Goal: Contribute content

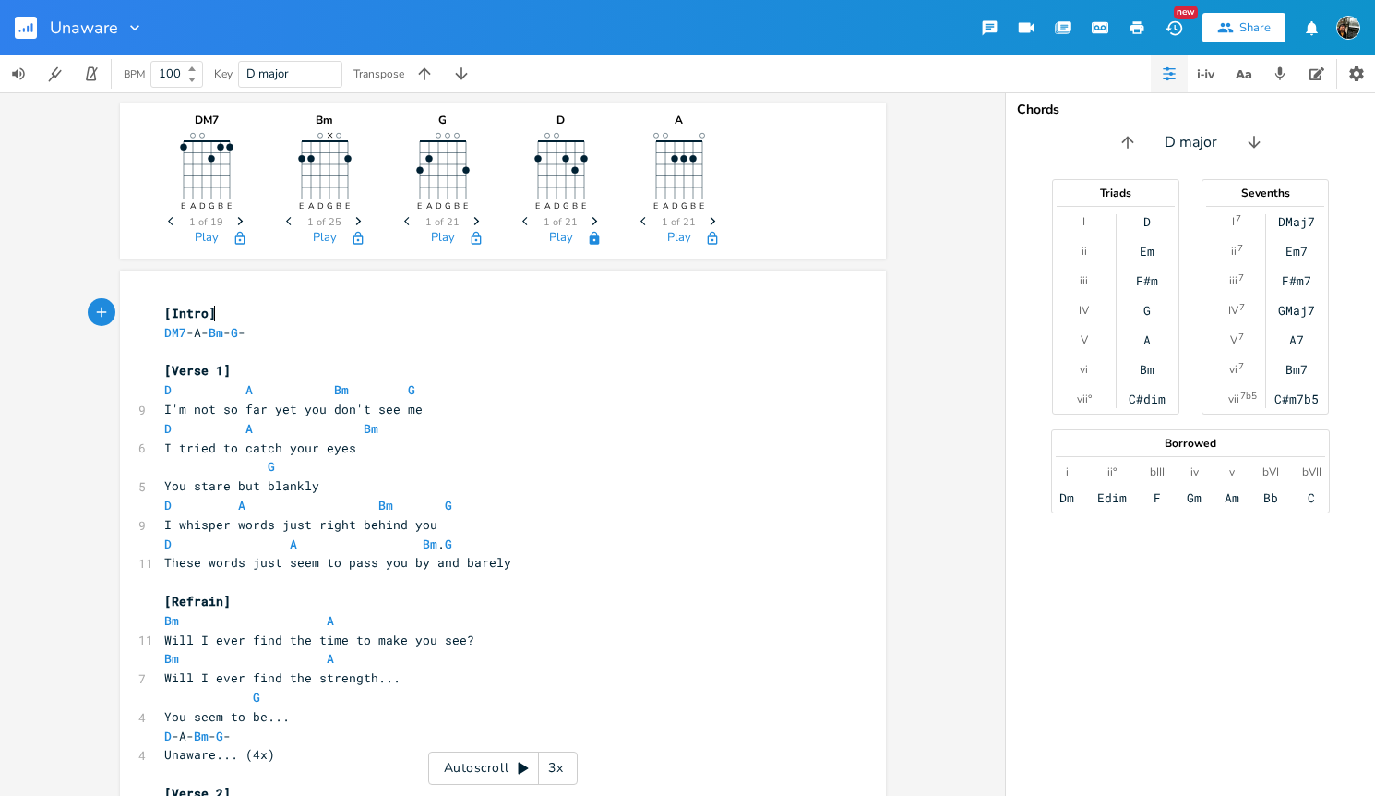
click at [186, 330] on span "DM7 -A- Bm - G -" at bounding box center [204, 332] width 81 height 17
type textarea "m7"
type textarea "1"
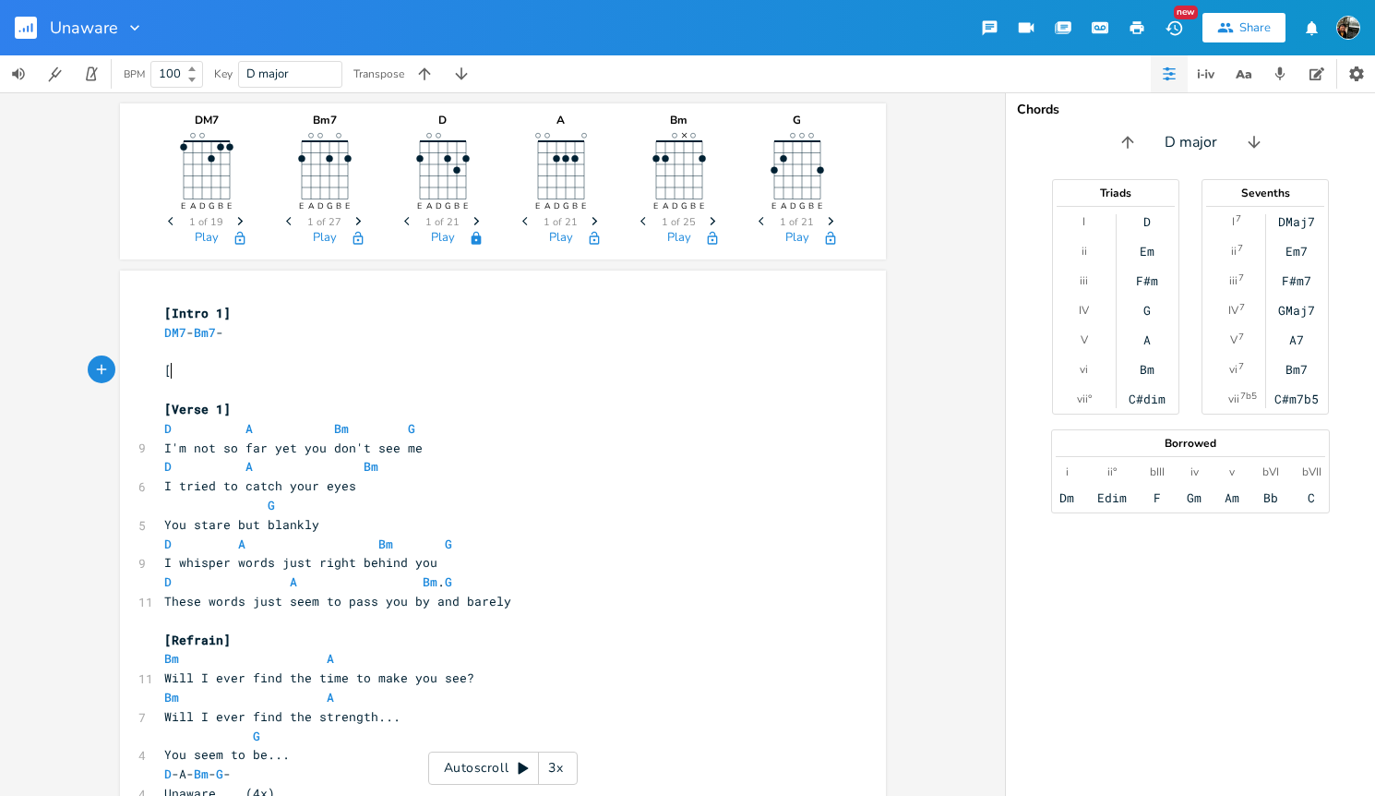
type textarea "[]"
type textarea "Intro 2"
type textarea "DM7-Bm7-"
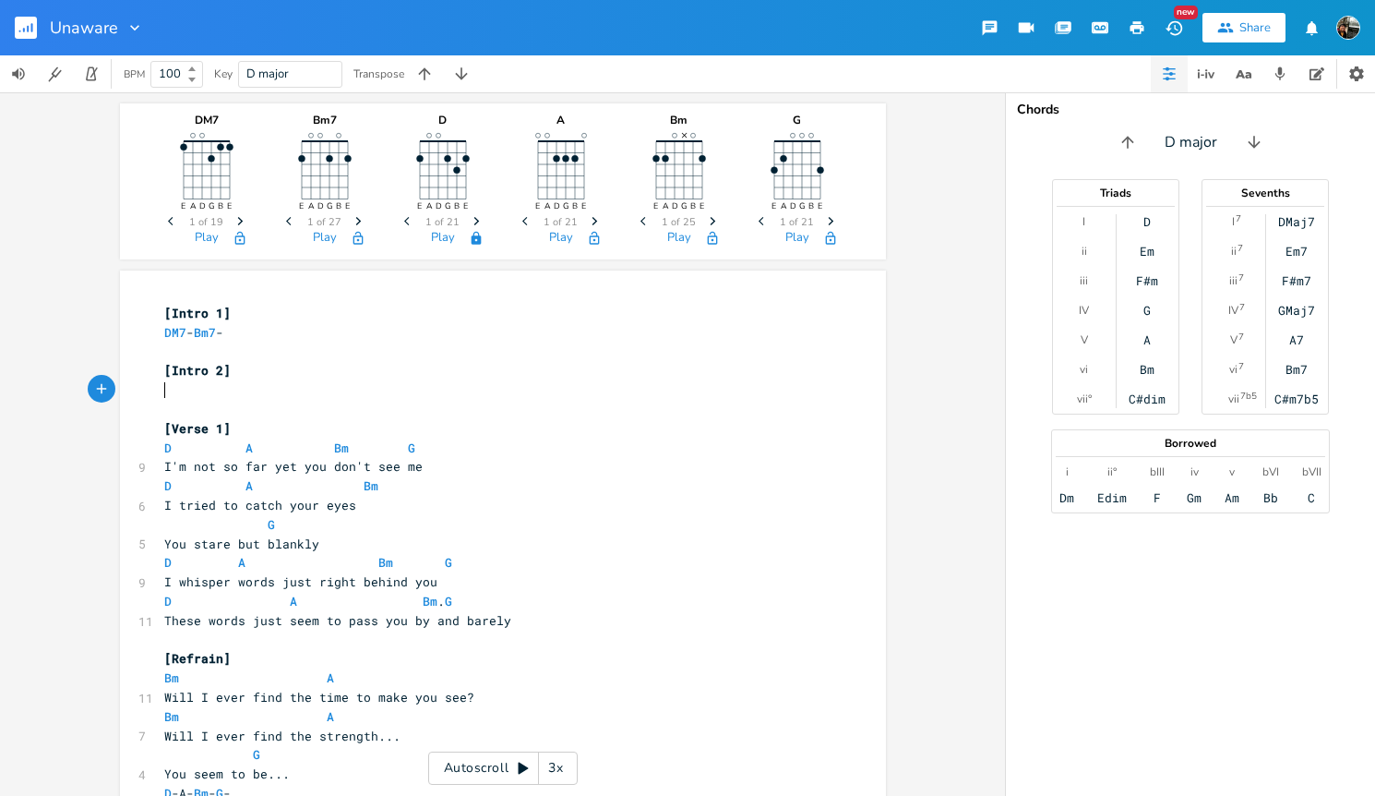
paste textarea
type textarea "(Heaave"
type textarea "vy)"
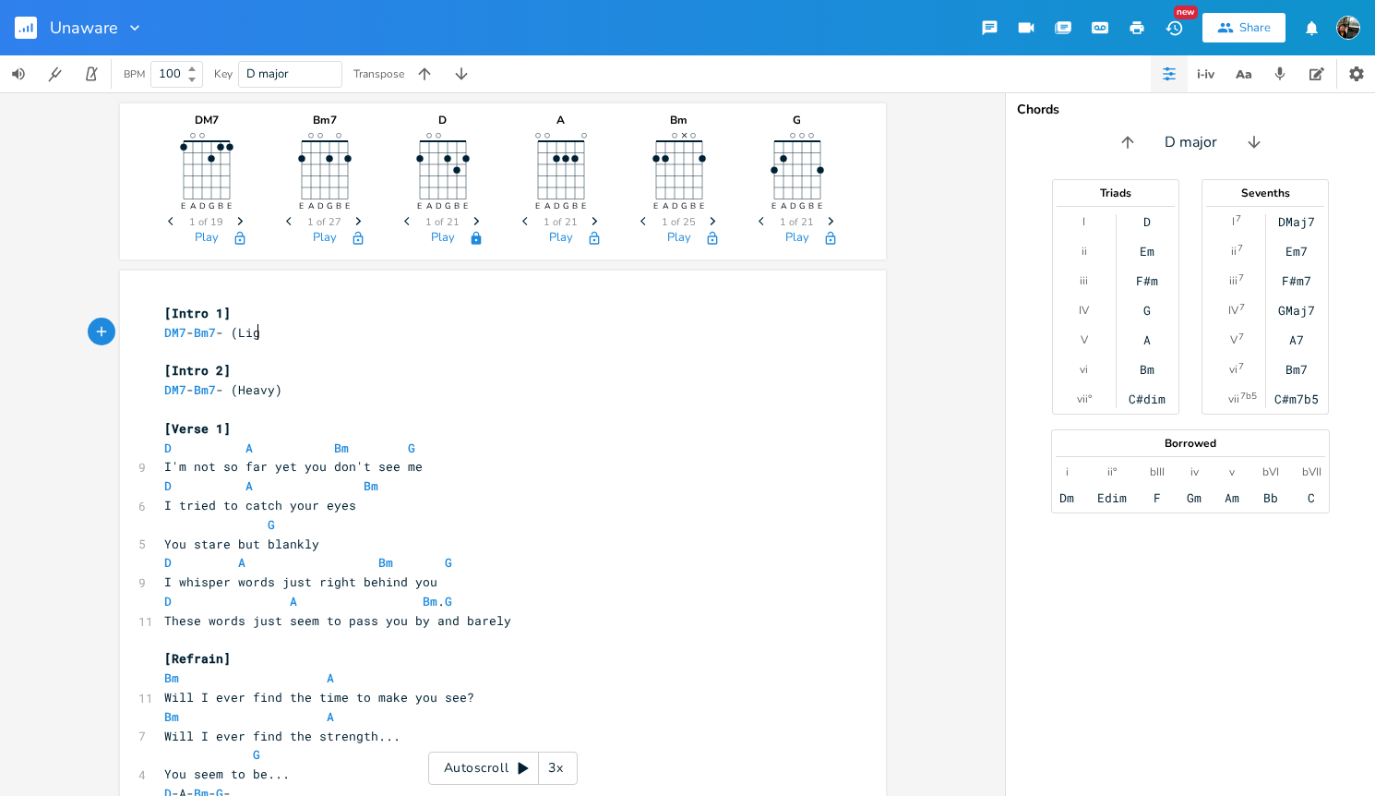
scroll to position [0, 27]
type textarea "(Ligth"
type textarea "ht)"
type textarea "(2x)"
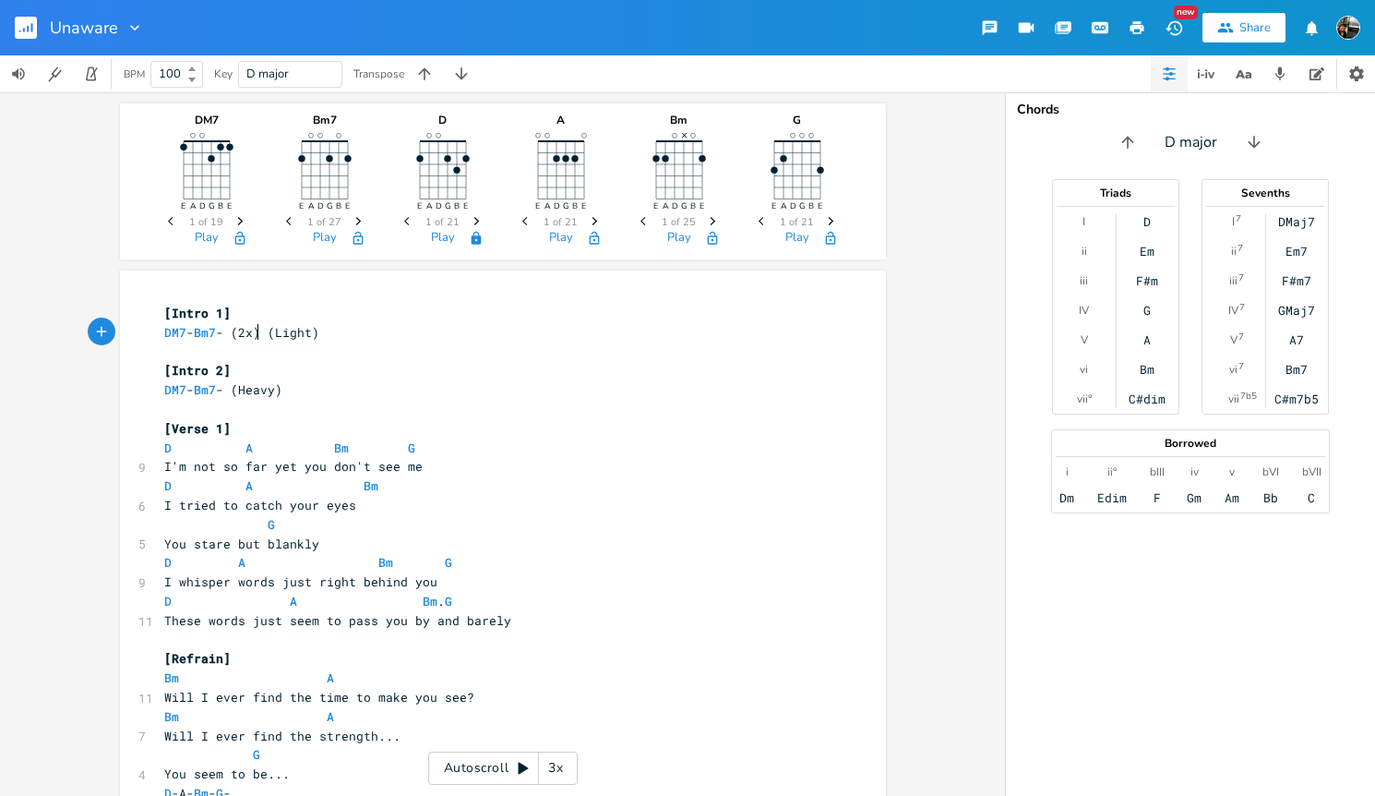
scroll to position [0, 23]
click at [1362, 75] on icon "button" at bounding box center [1357, 74] width 18 height 18
click at [198, 235] on button "Play" at bounding box center [207, 239] width 24 height 16
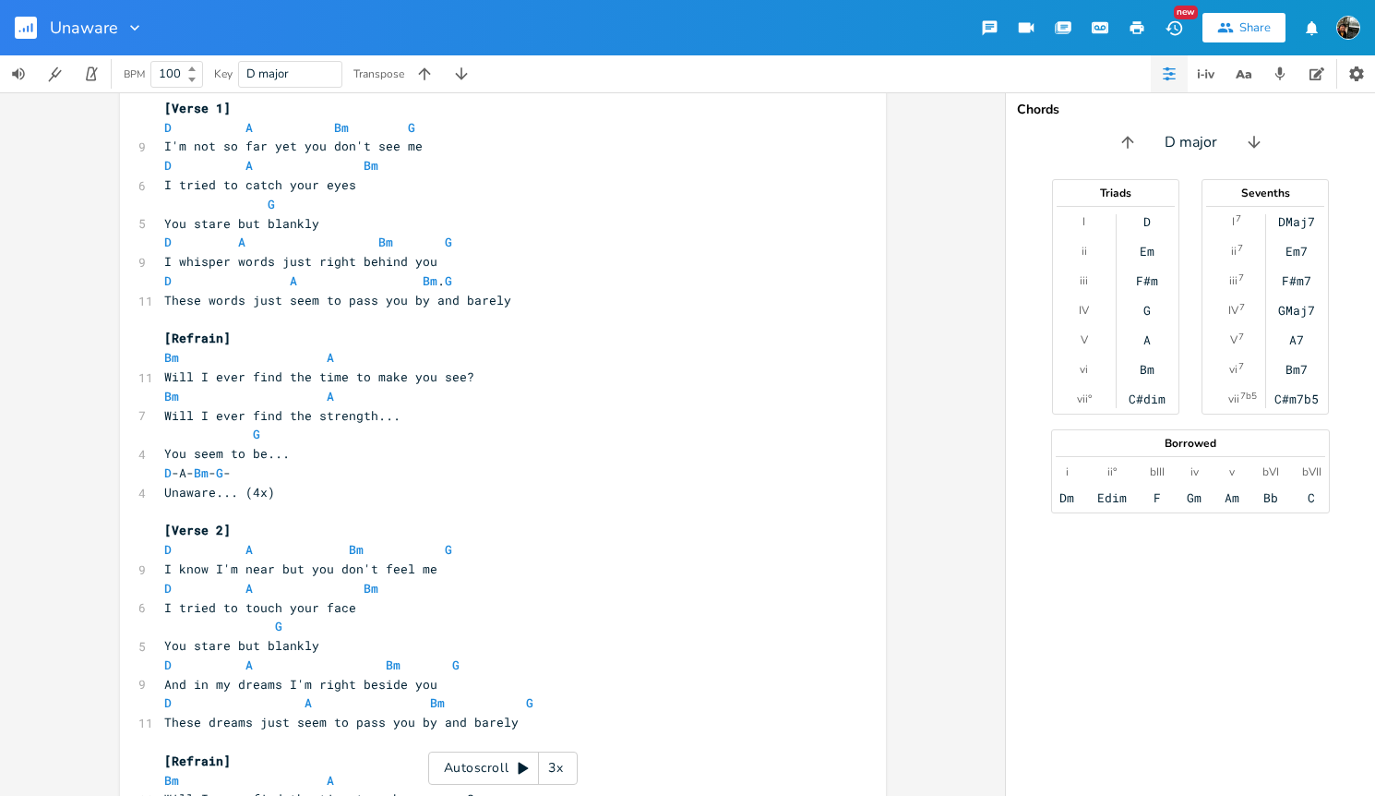
scroll to position [332, 0]
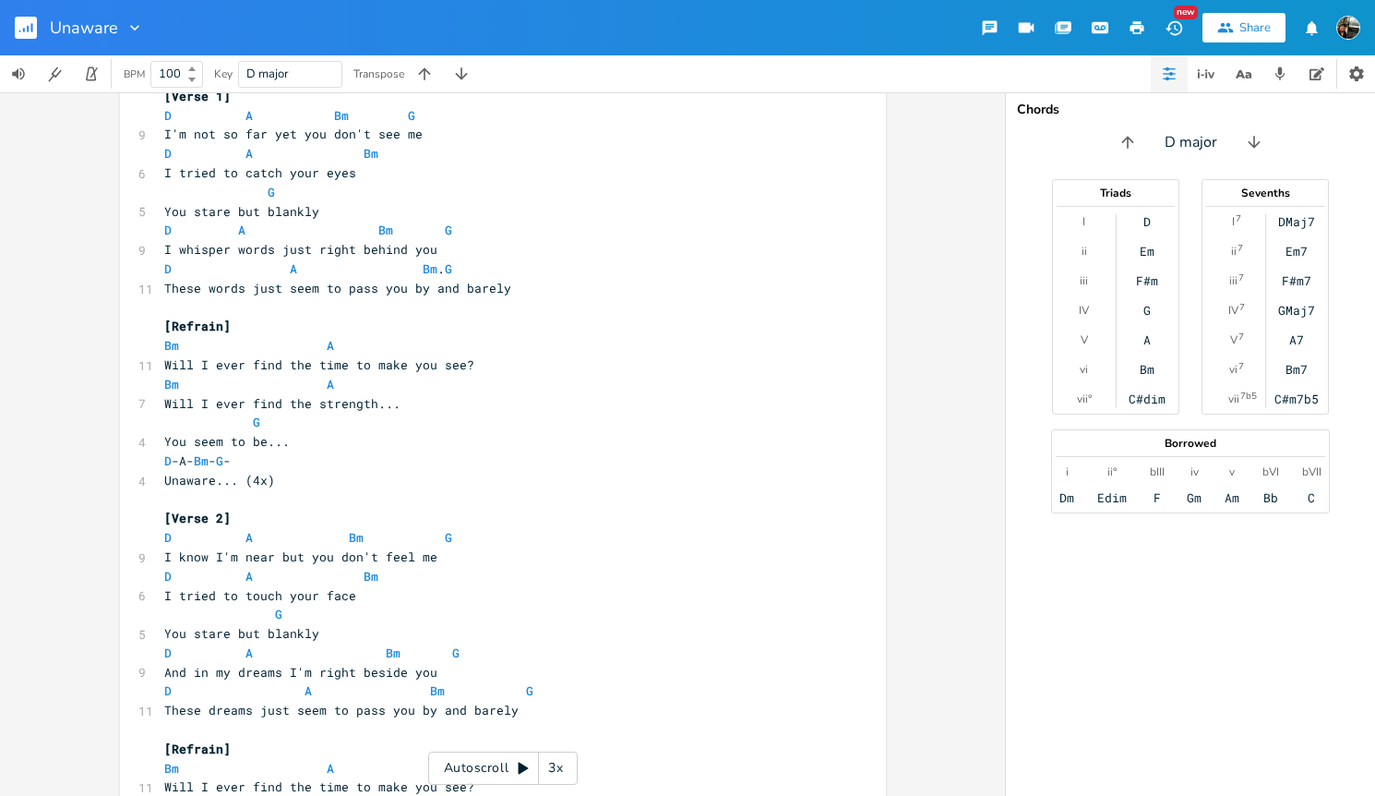
click at [318, 500] on pre "​" at bounding box center [494, 499] width 666 height 19
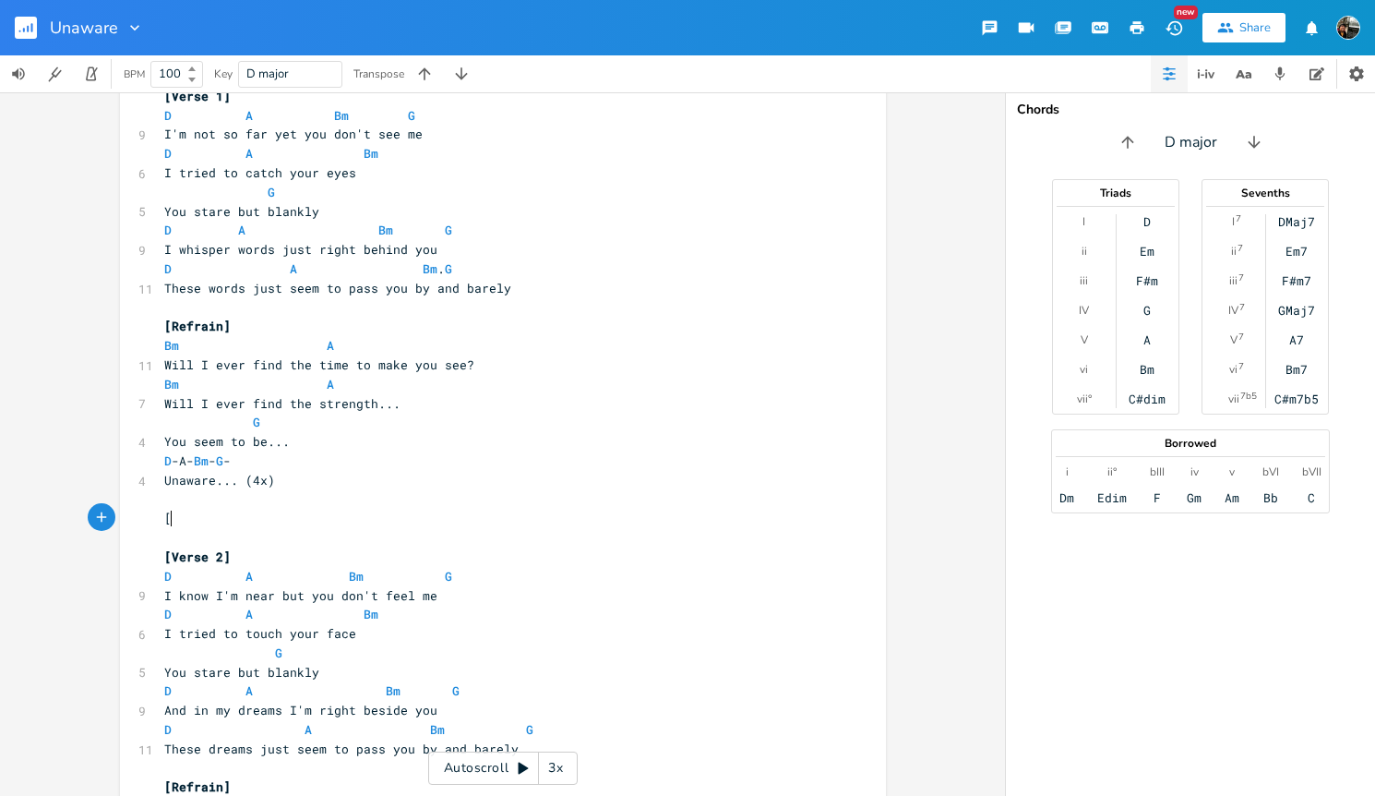
type textarea "[]"
type textarea "Interlude"
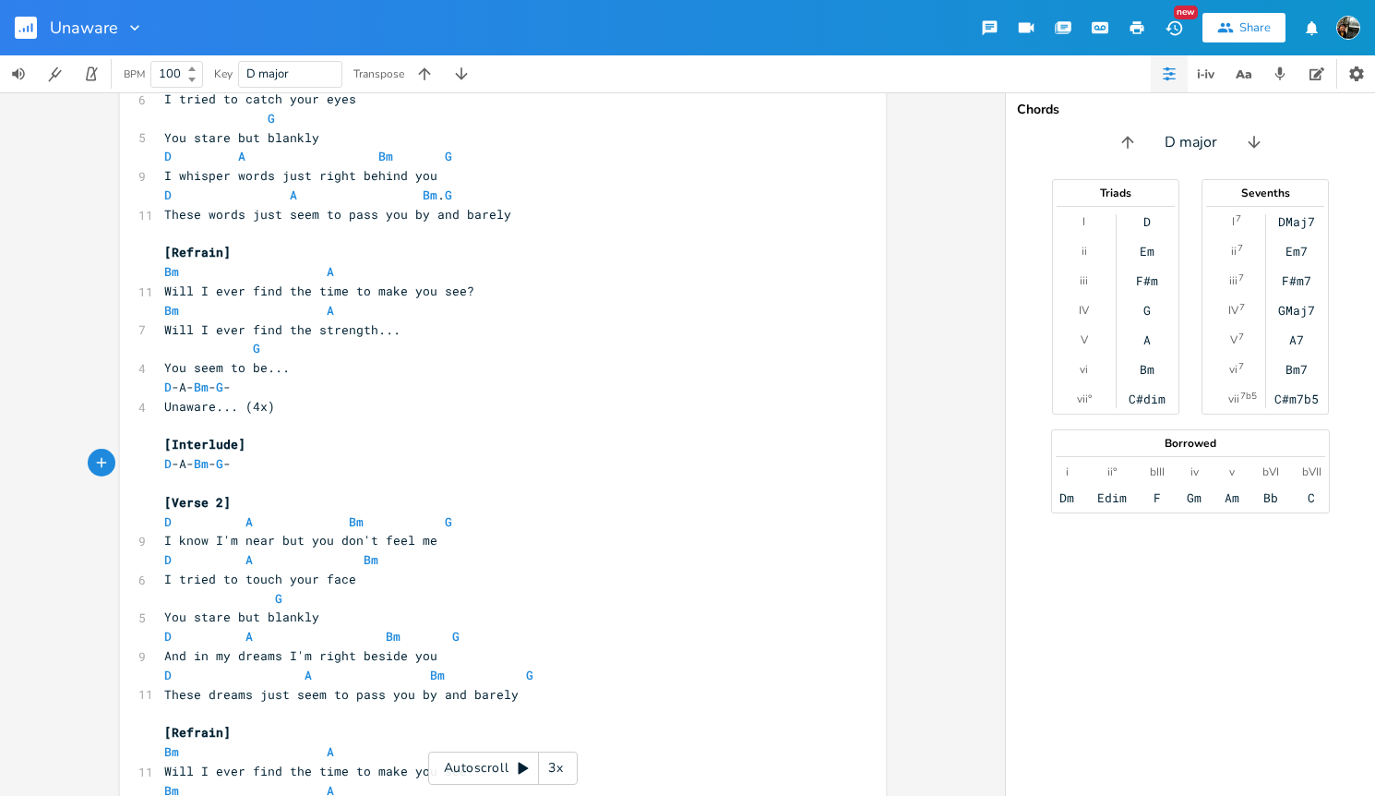
scroll to position [436, 0]
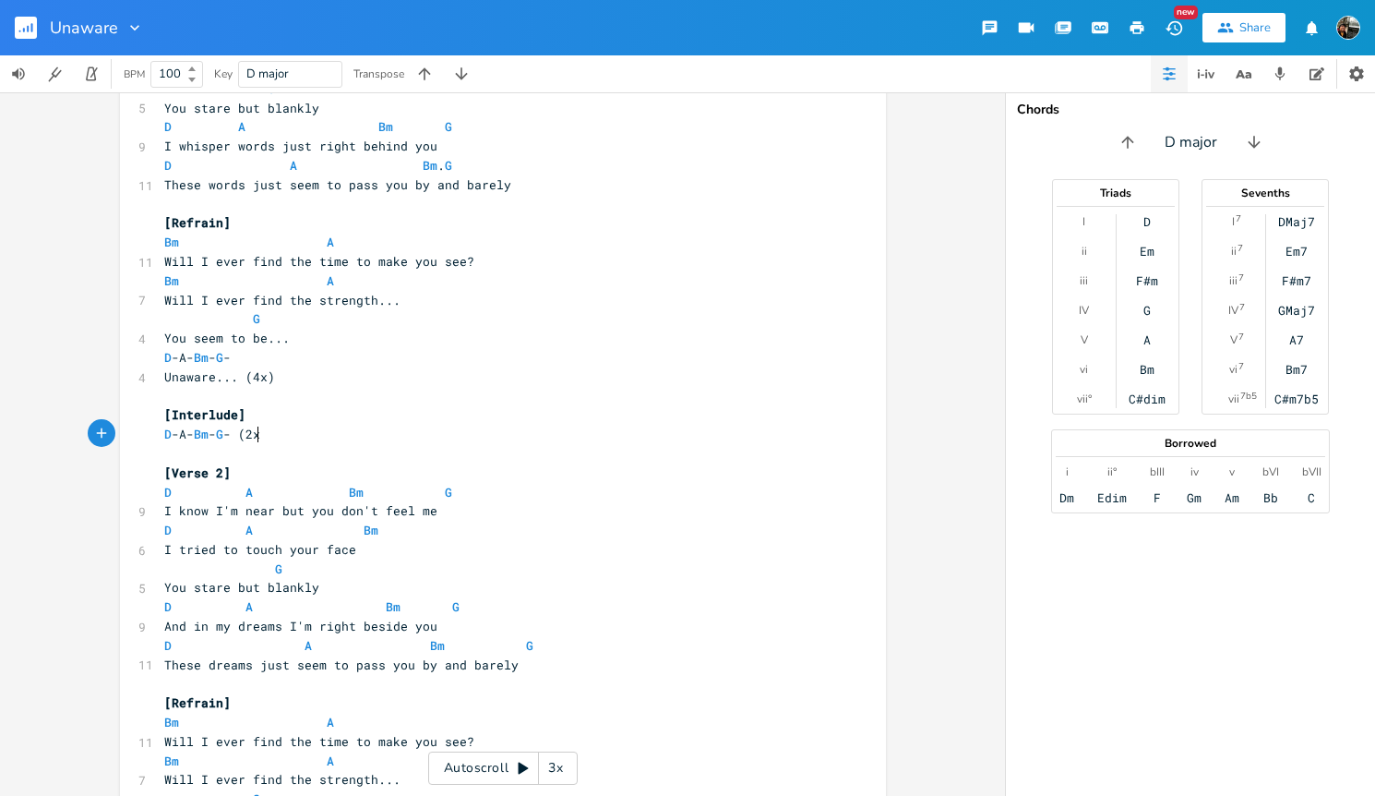
type textarea "D-A-Bm-G- (2x)"
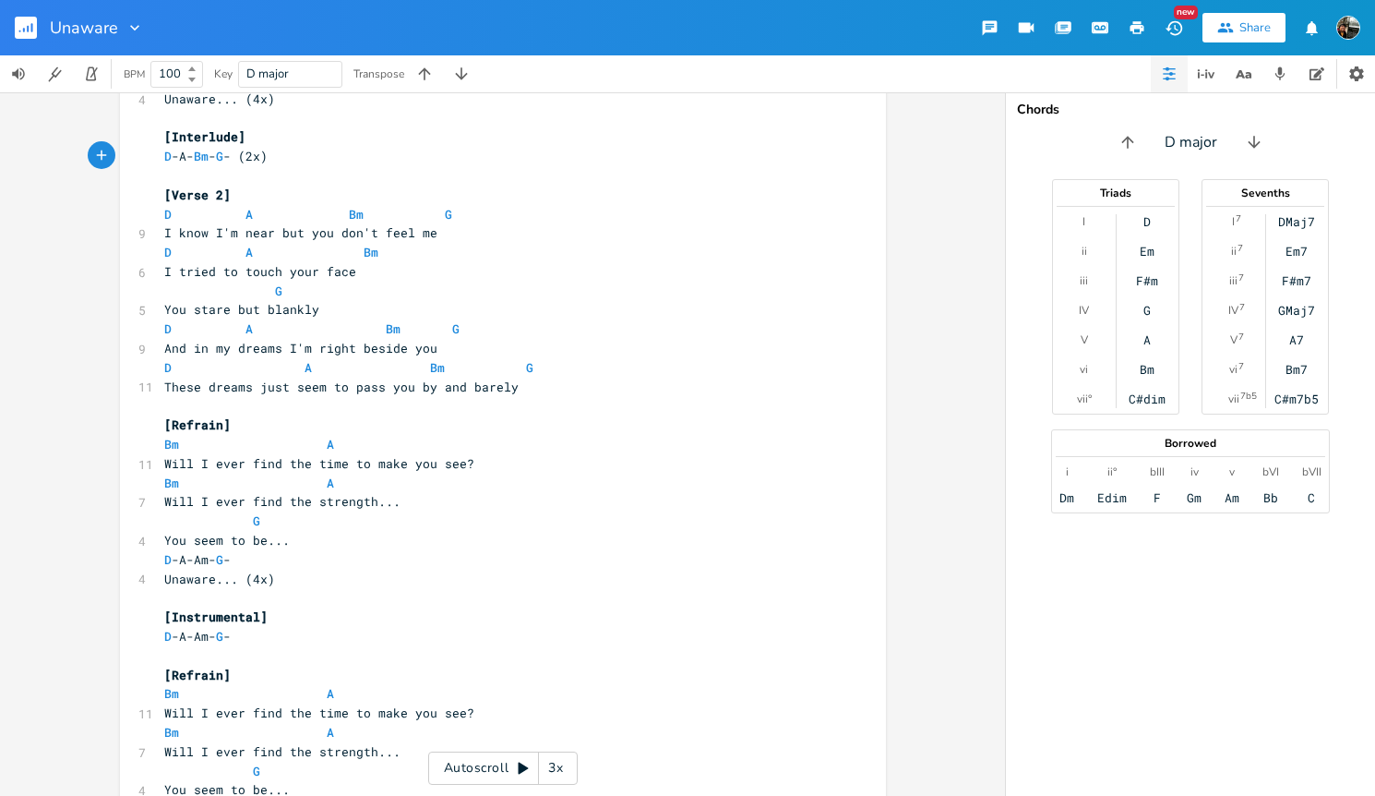
scroll to position [737, 0]
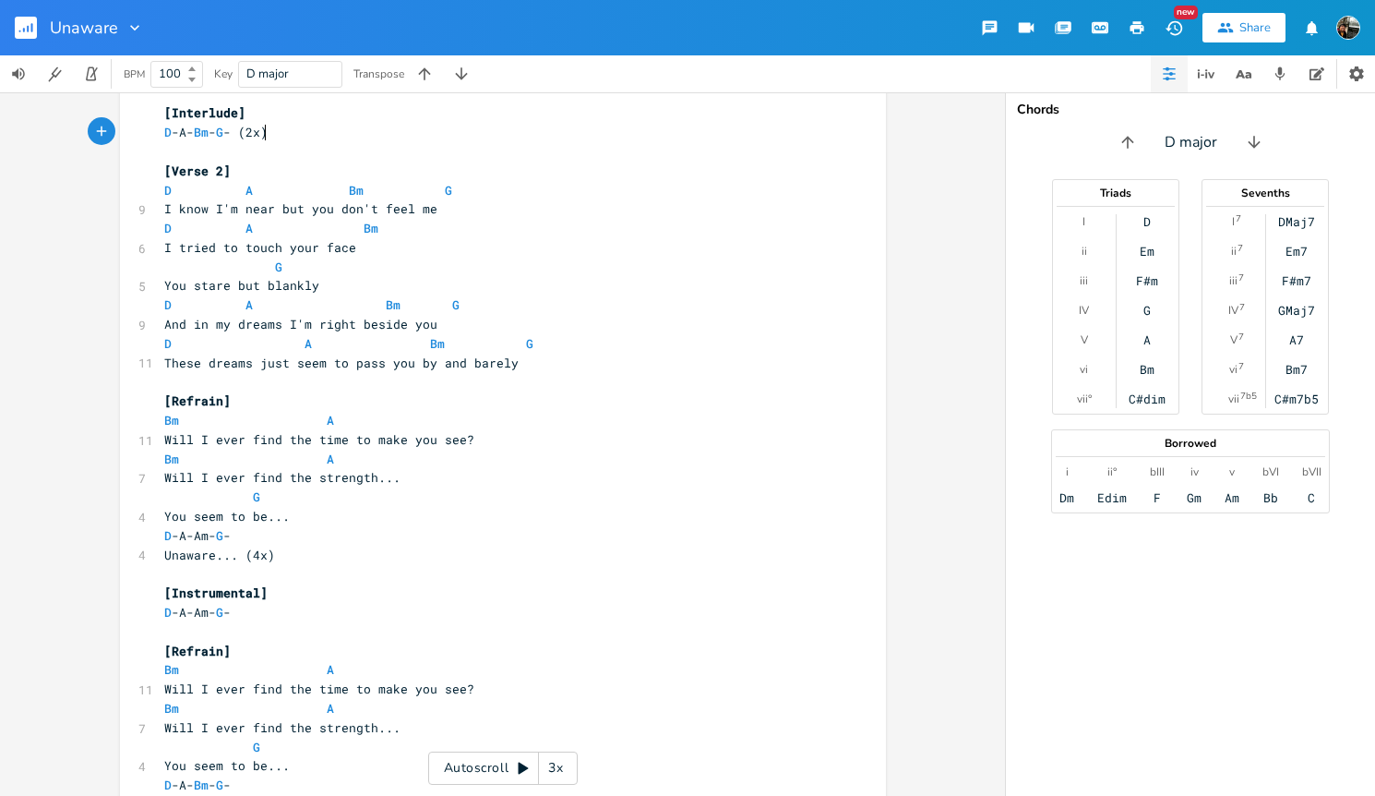
click at [236, 613] on pre "D -A-Am- G -" at bounding box center [494, 612] width 666 height 19
type textarea "Bm-G- (4x)"
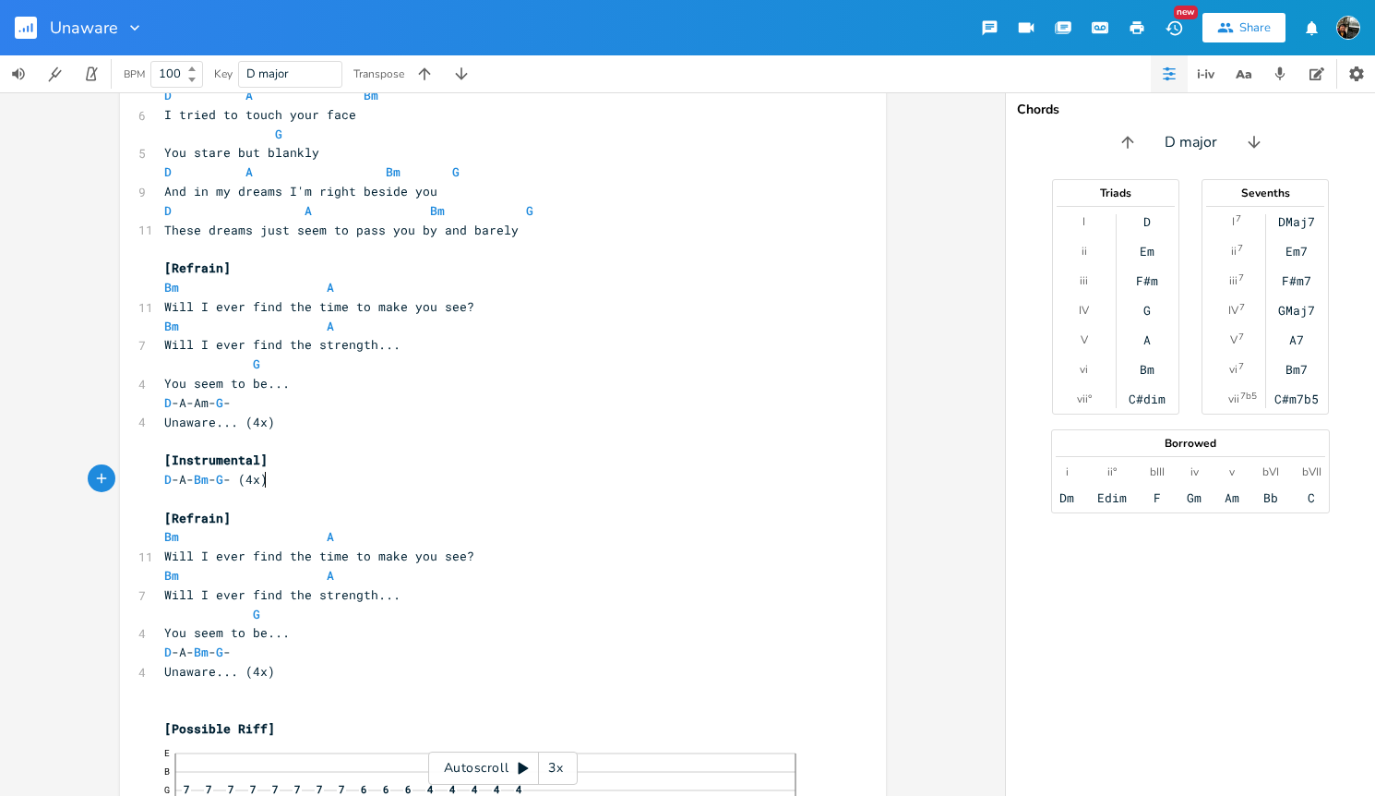
scroll to position [882, 0]
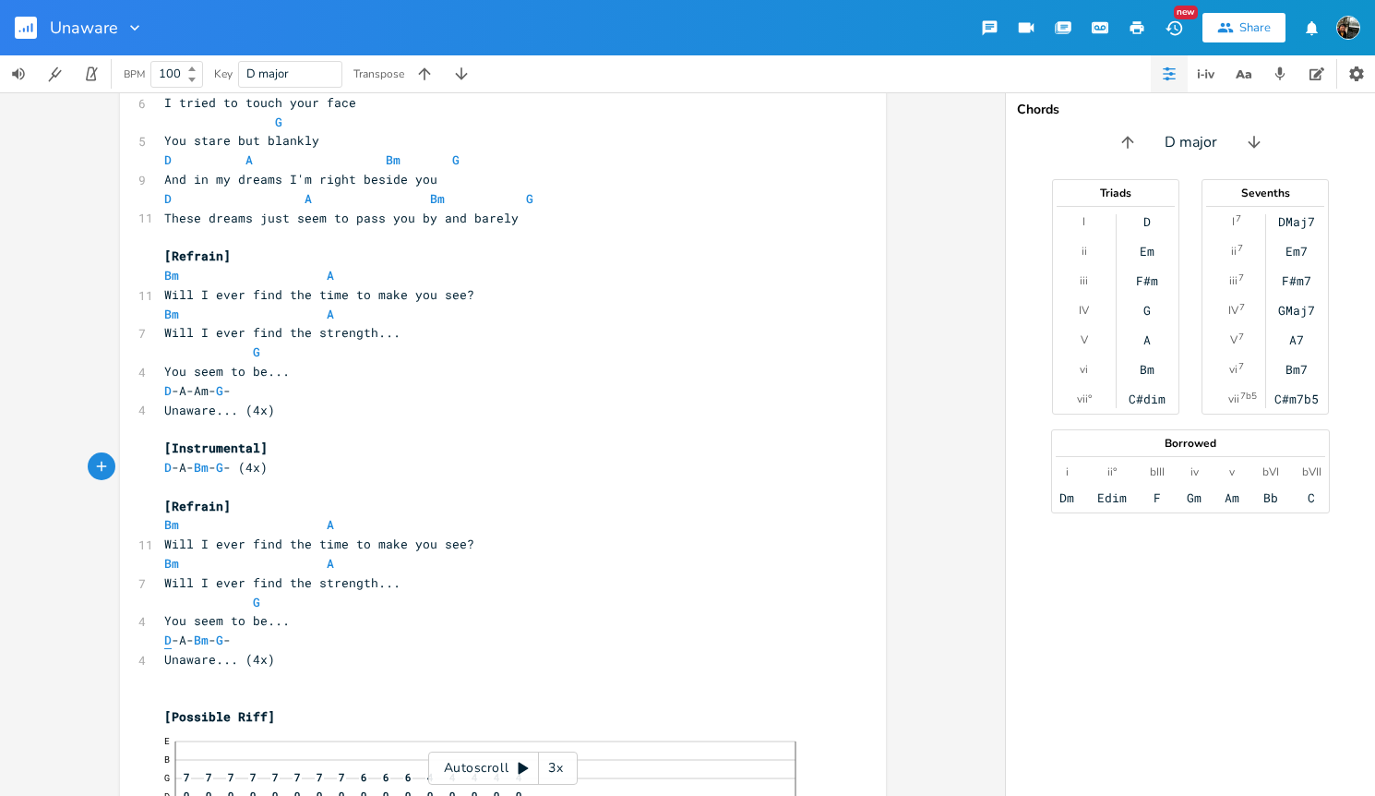
click at [164, 639] on span "D" at bounding box center [167, 640] width 7 height 18
click at [374, 629] on pre "You seem to be..." at bounding box center [494, 620] width 666 height 19
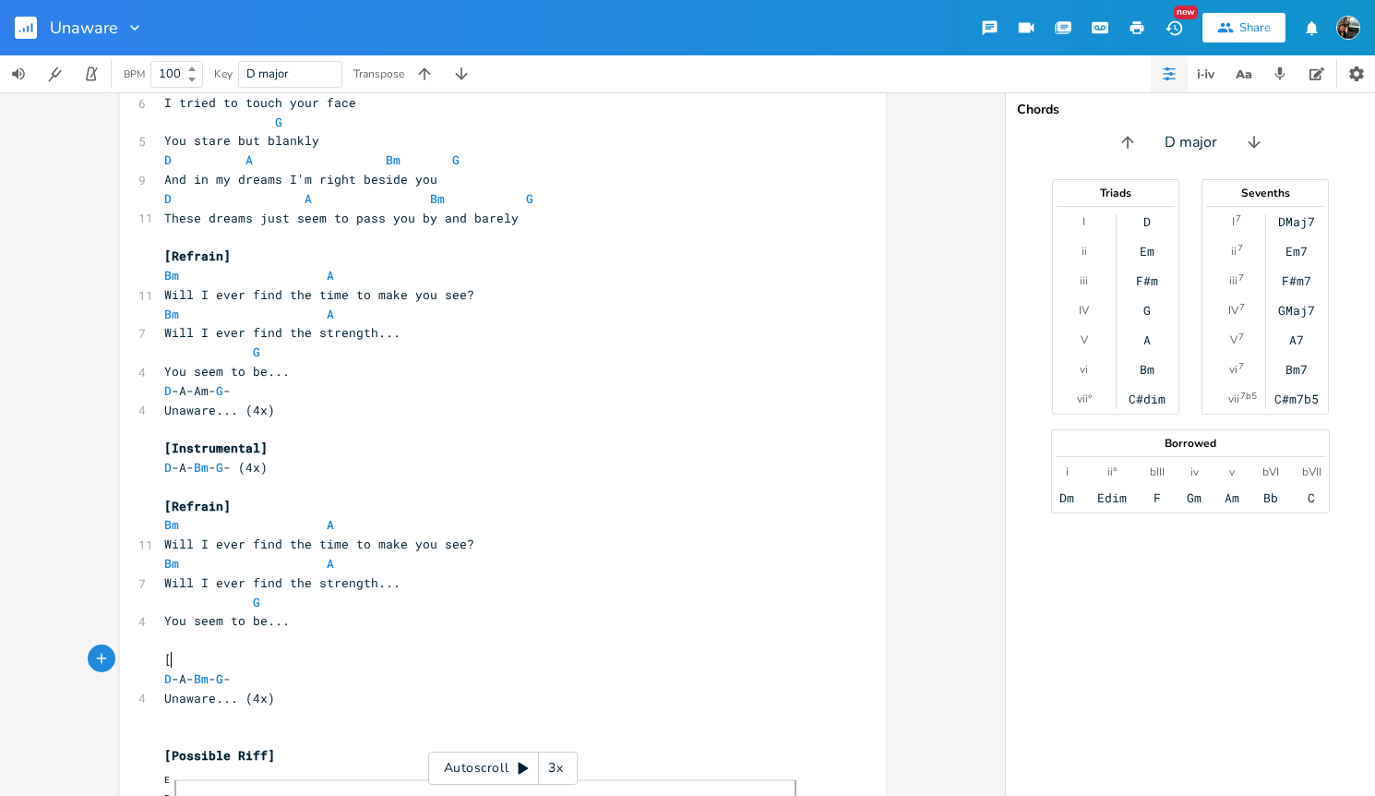
type textarea "[]"
type textarea "Choruse"
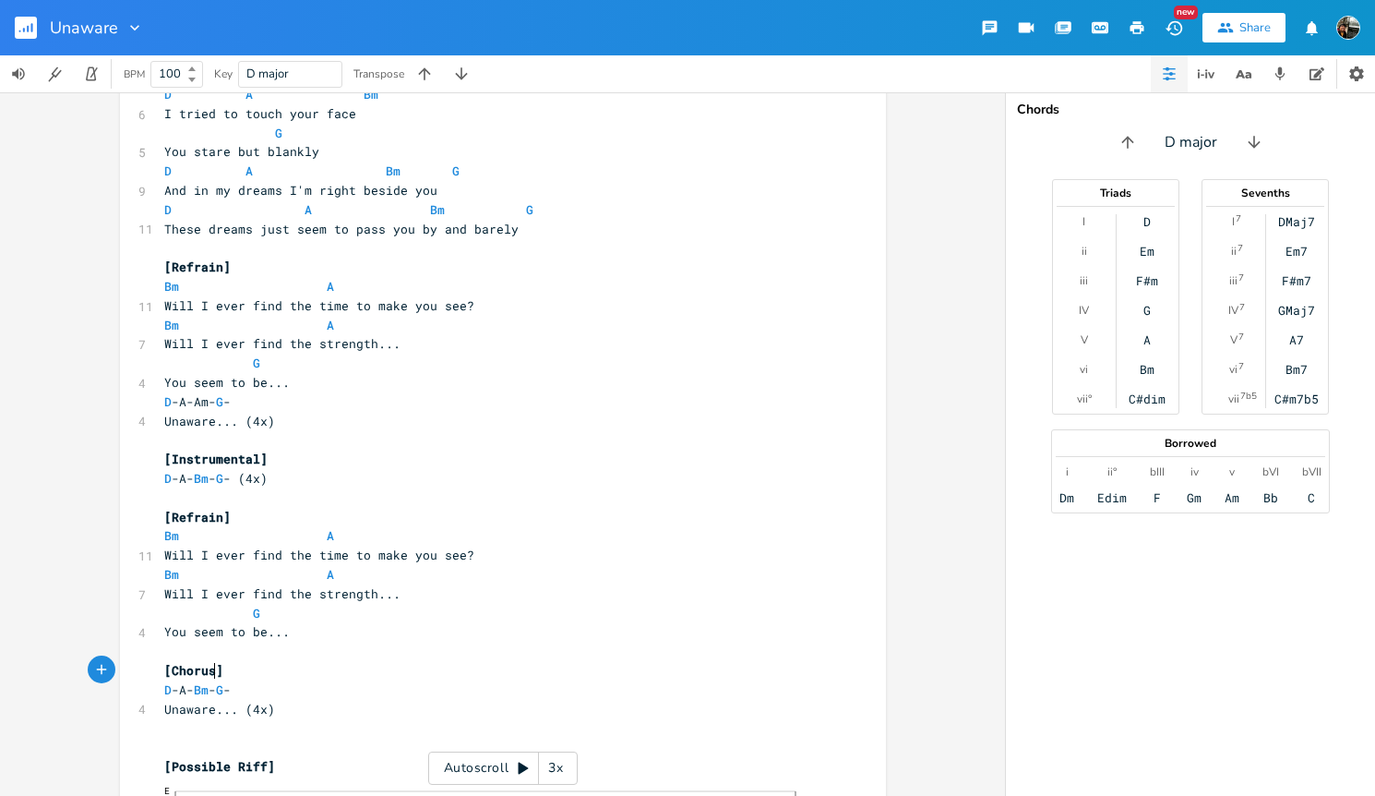
scroll to position [859, 0]
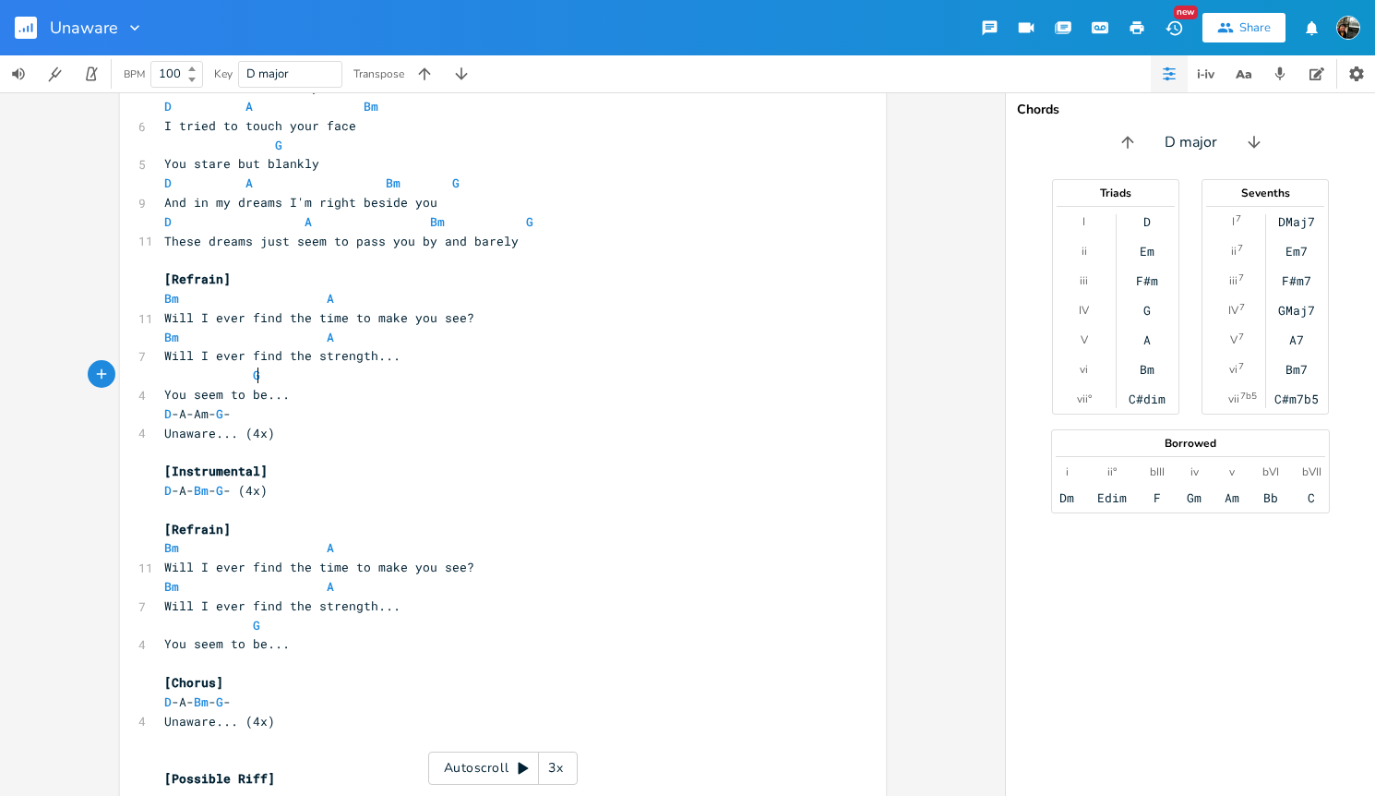
click at [352, 382] on pre "G" at bounding box center [494, 375] width 666 height 19
click at [341, 388] on pre "You seem to be..." at bounding box center [494, 394] width 666 height 19
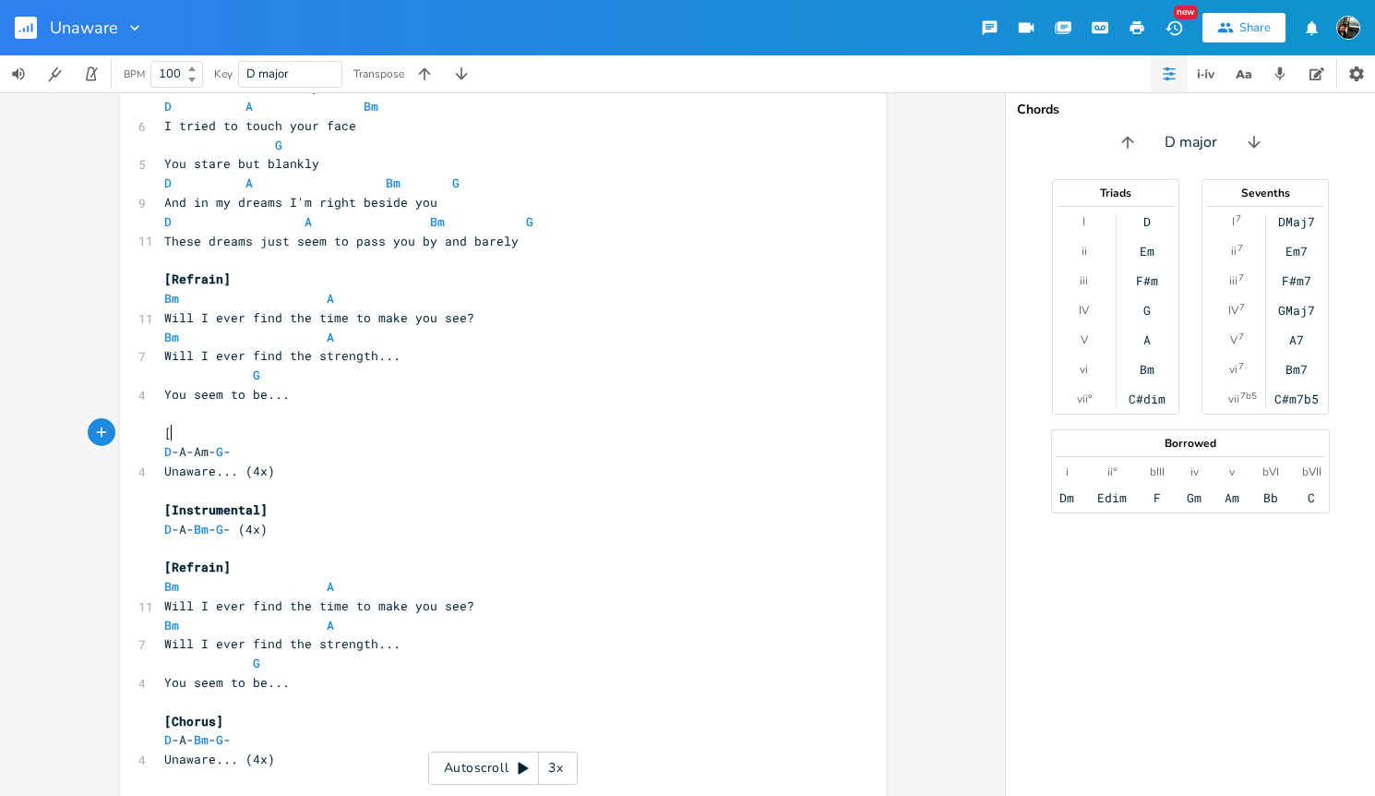
type textarea "[]"
type textarea "Chorus"
click at [499, 413] on pre "​" at bounding box center [494, 413] width 666 height 19
click at [195, 451] on span "D -A-Am- G -" at bounding box center [197, 451] width 66 height 17
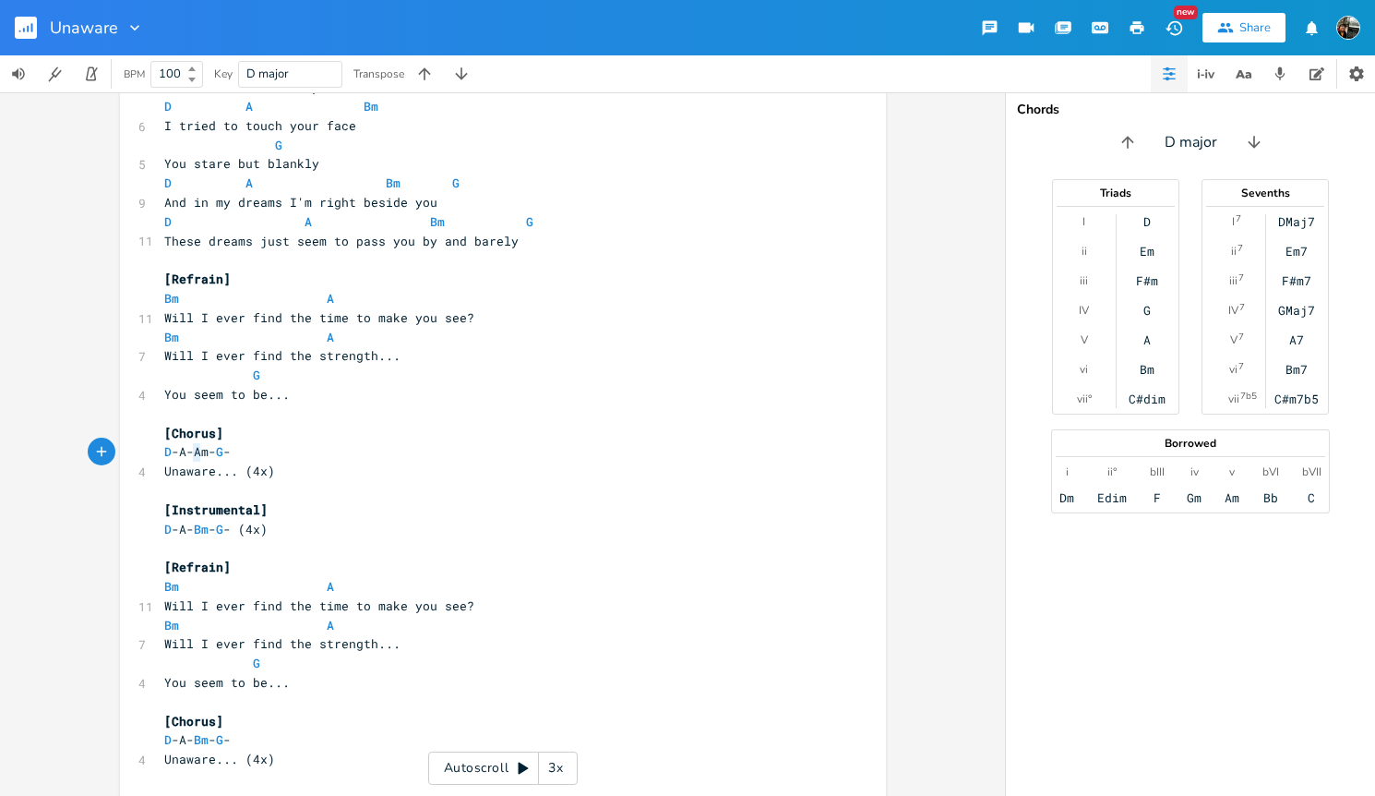
type textarea "b"
type textarea "B"
click at [629, 472] on pre "Unaware... (4x)" at bounding box center [494, 471] width 666 height 19
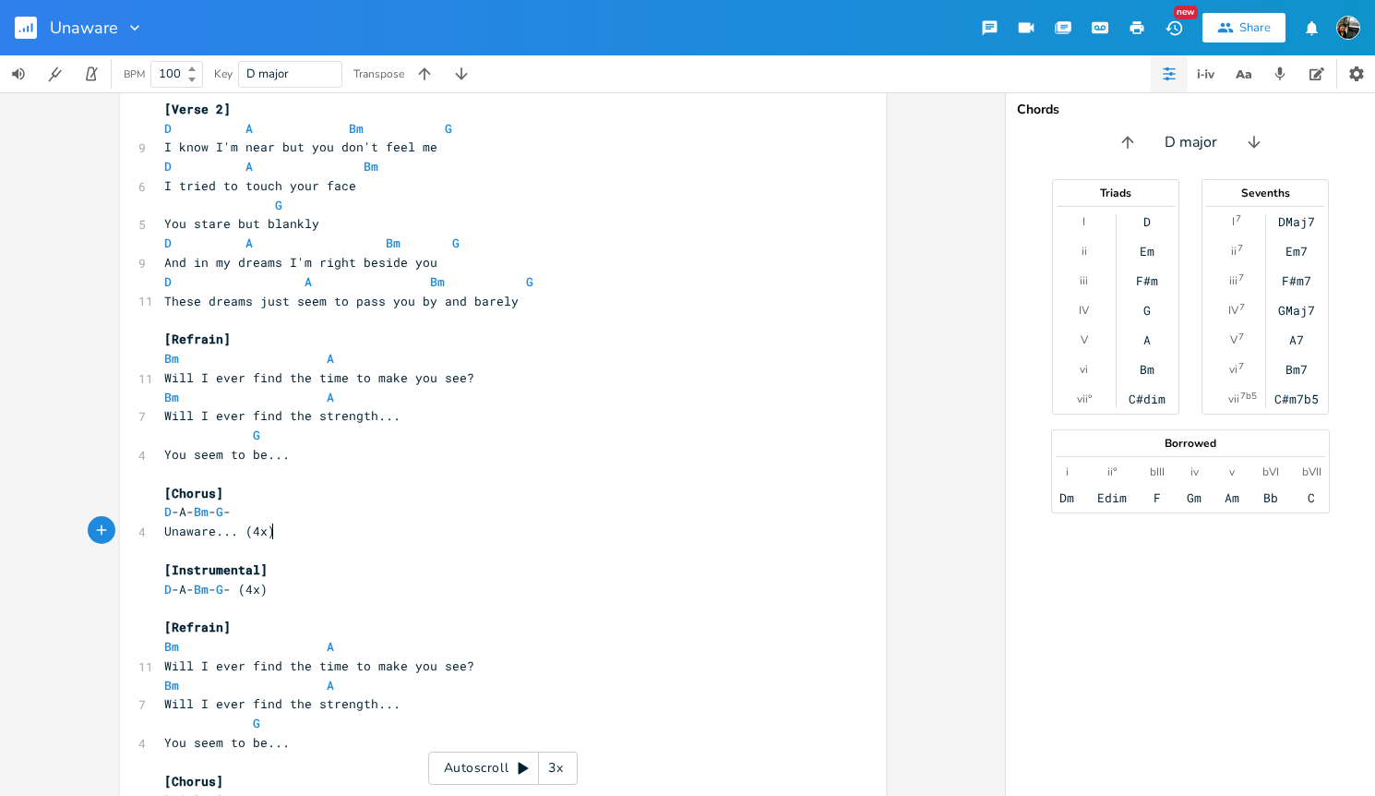
scroll to position [408, 0]
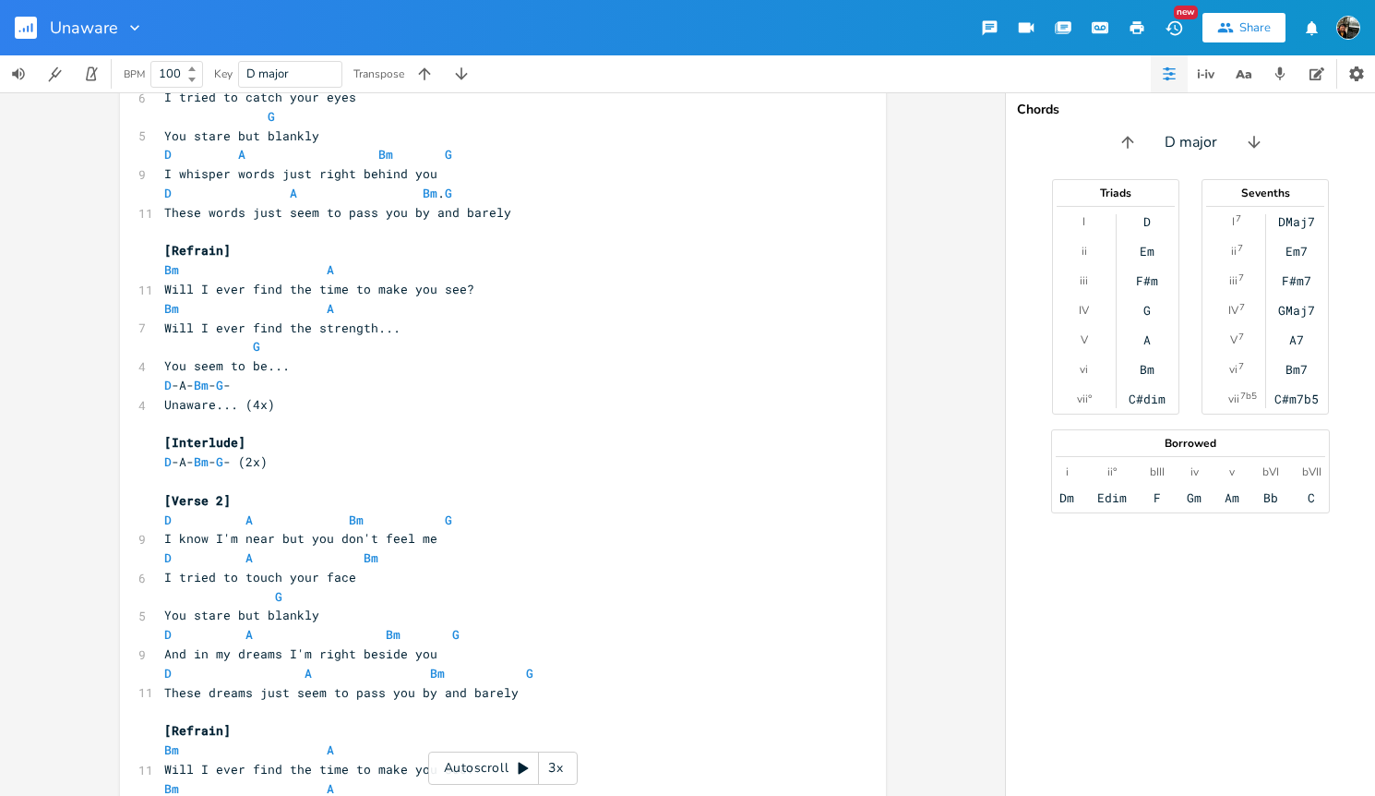
click at [330, 366] on pre "You seem to be..." at bounding box center [494, 365] width 666 height 19
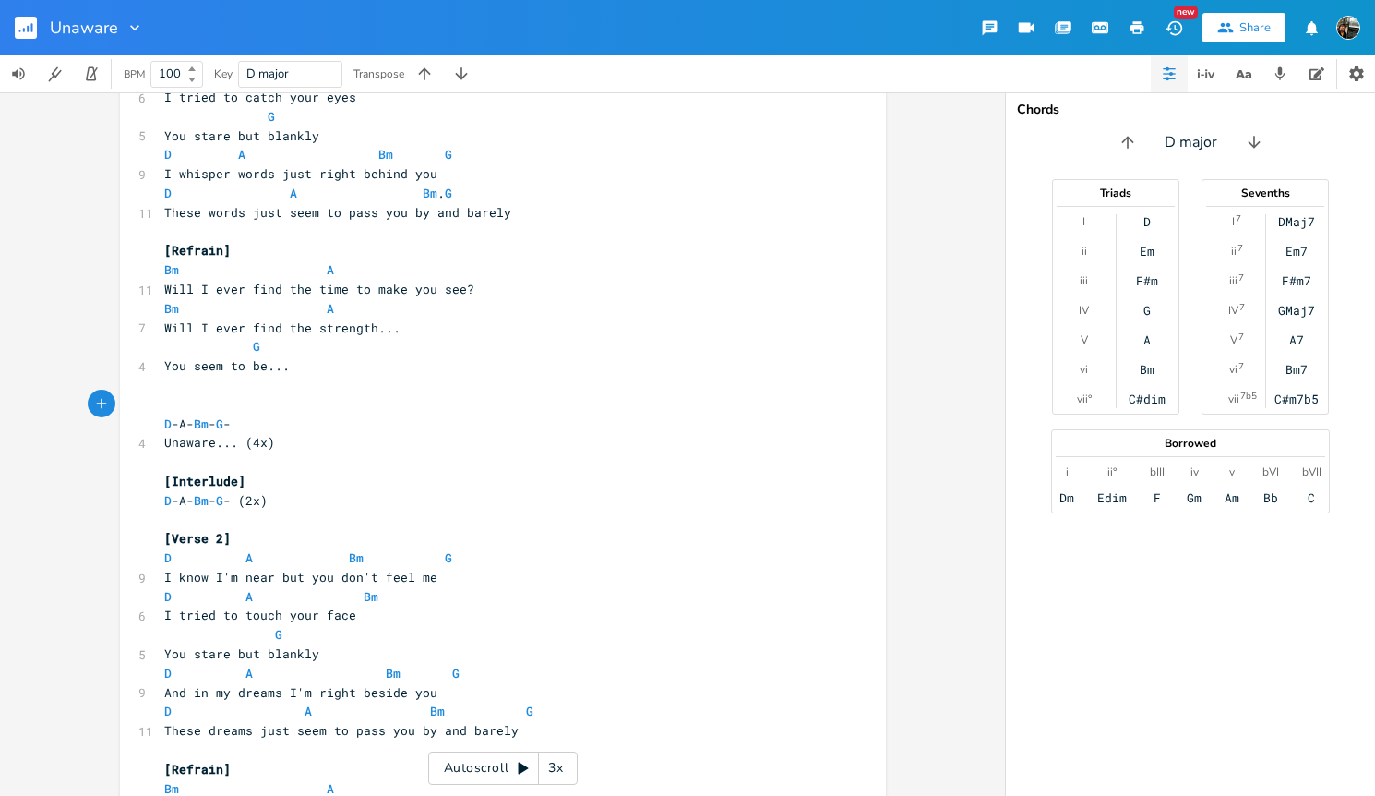
type textarea "[]"
type textarea "Chorus"
click at [414, 414] on pre "D -A- Bm - G -" at bounding box center [494, 423] width 666 height 19
click at [1180, 28] on icon "button" at bounding box center [1174, 27] width 19 height 19
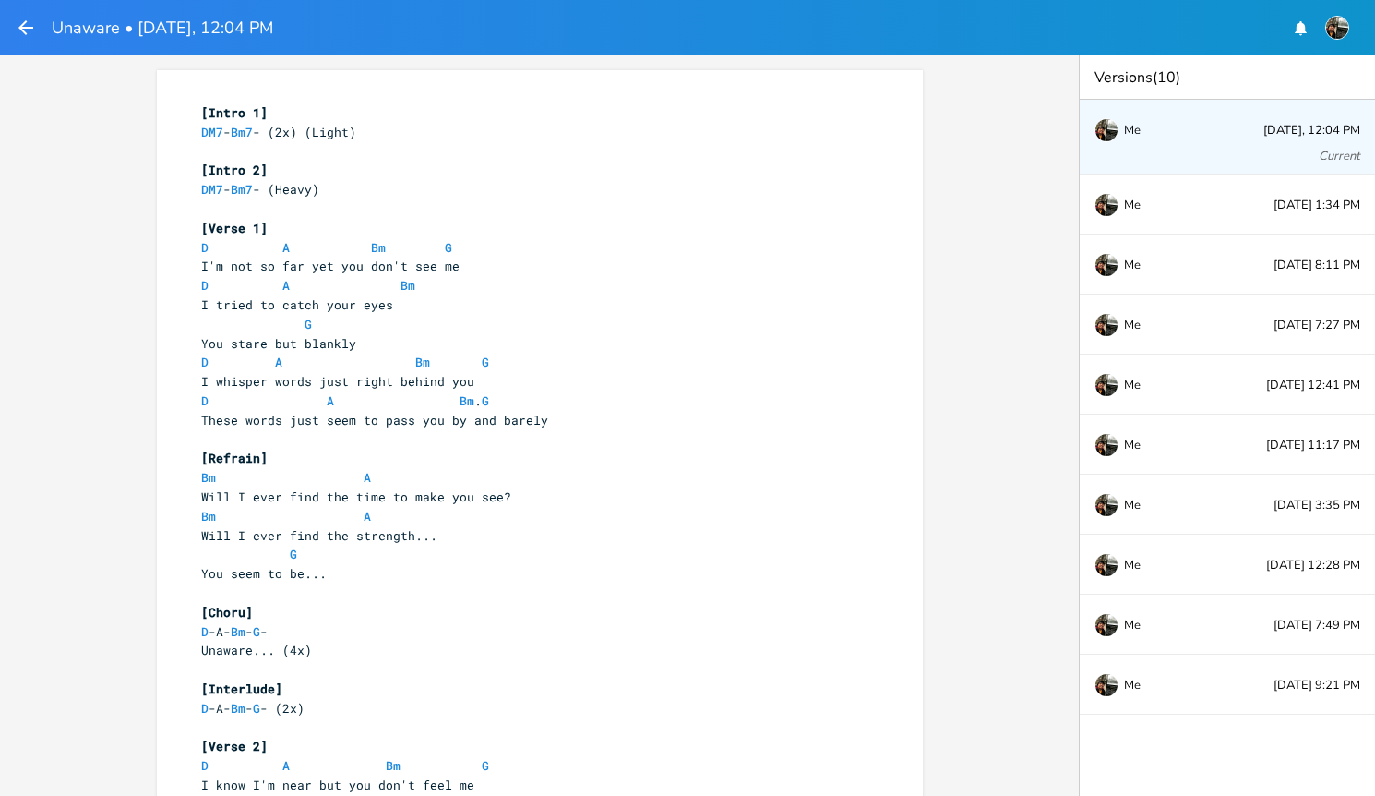
click at [1182, 80] on div "Versions (10)" at bounding box center [1227, 77] width 295 height 44
click at [1042, 118] on div "[Intro 1] DM7 - Bm7 - (2x) (Light) ​ [Intro 2] DM7 - Bm7 - (Heavy) ​ [Verse 1] …" at bounding box center [539, 425] width 1079 height 740
click at [32, 27] on icon "button" at bounding box center [25, 27] width 15 height 15
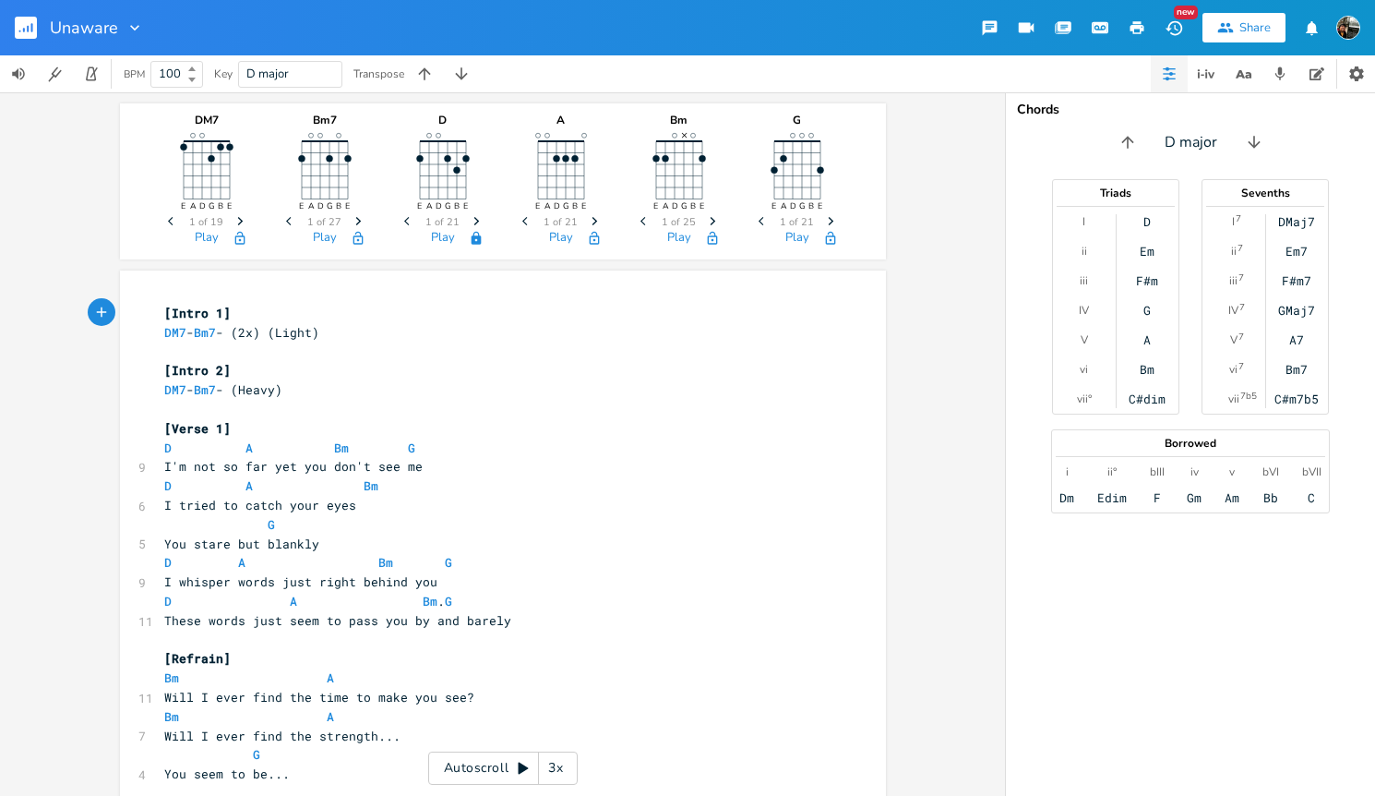
click at [956, 306] on div "DM7 E A D G B E Previous 1 of 19 Next Play Bm7 E A D G B E Previous 1 of 27 Nex…" at bounding box center [502, 443] width 1005 height 703
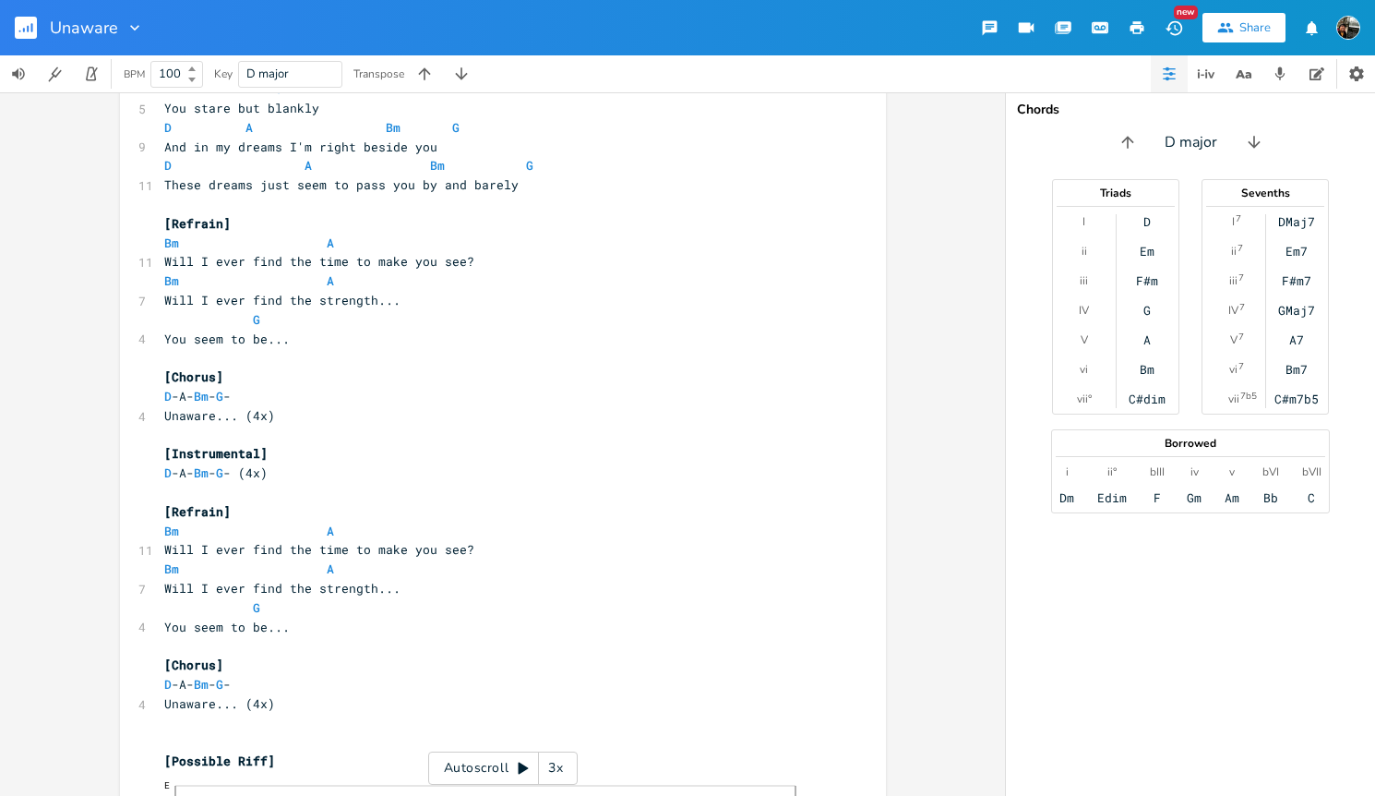
scroll to position [729, 0]
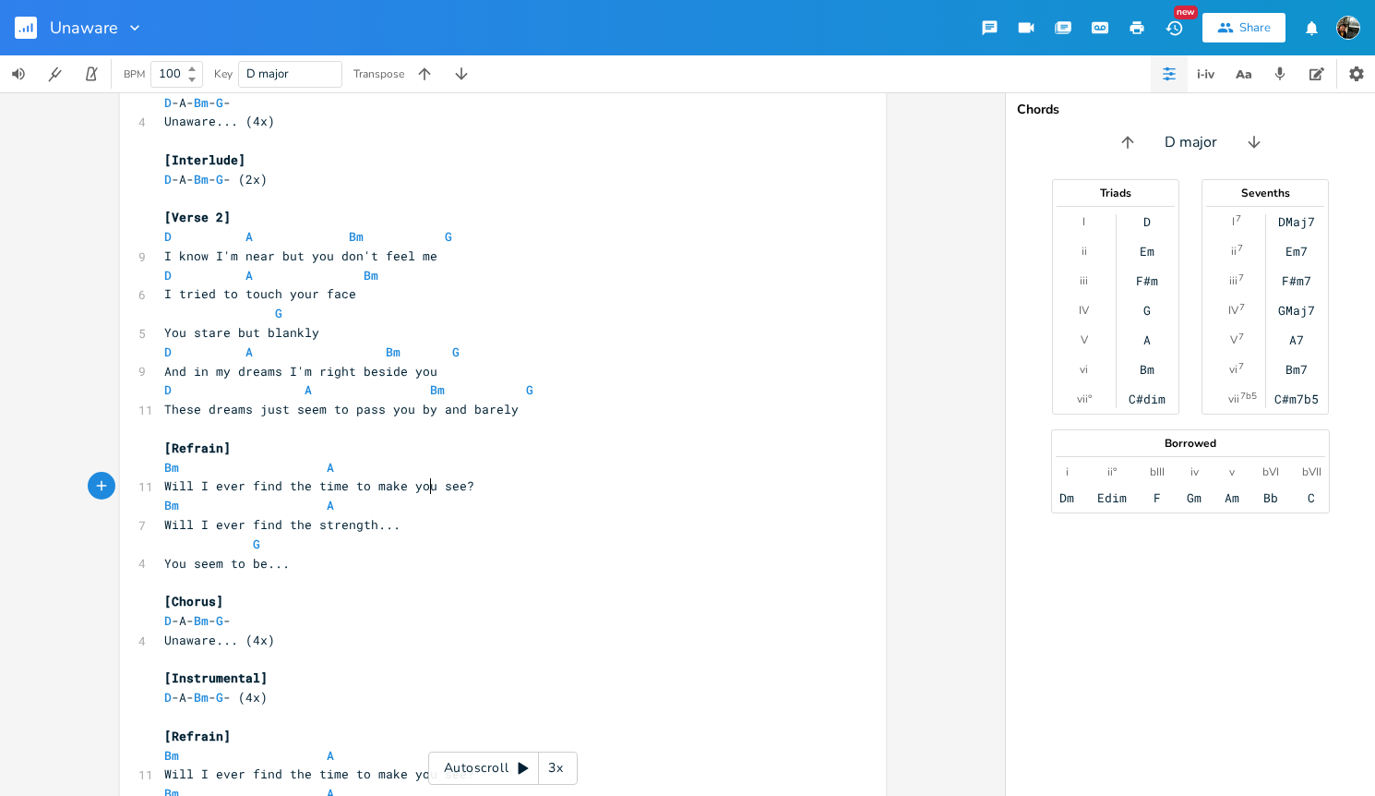
click at [428, 484] on span "Will I ever find the time to make you see?" at bounding box center [319, 485] width 310 height 17
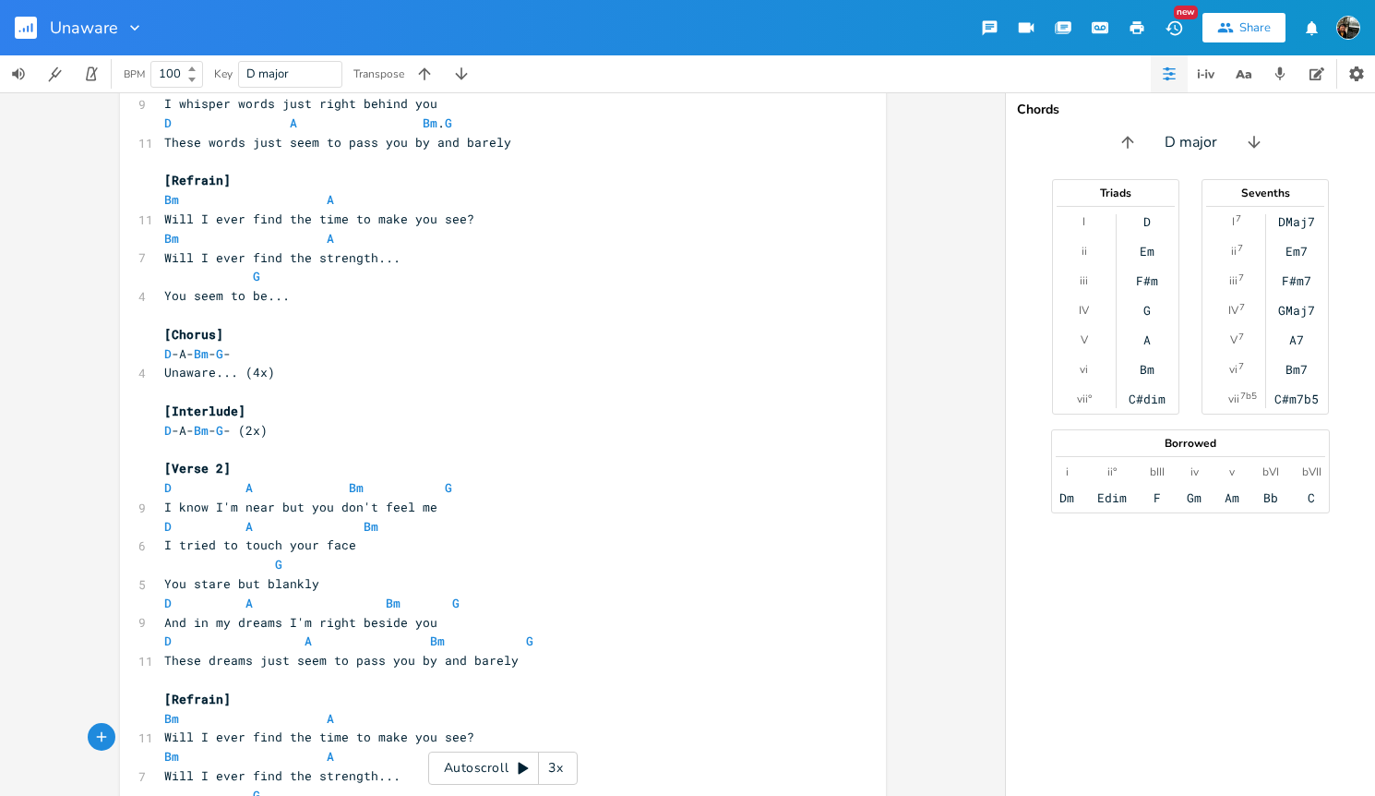
scroll to position [502, 0]
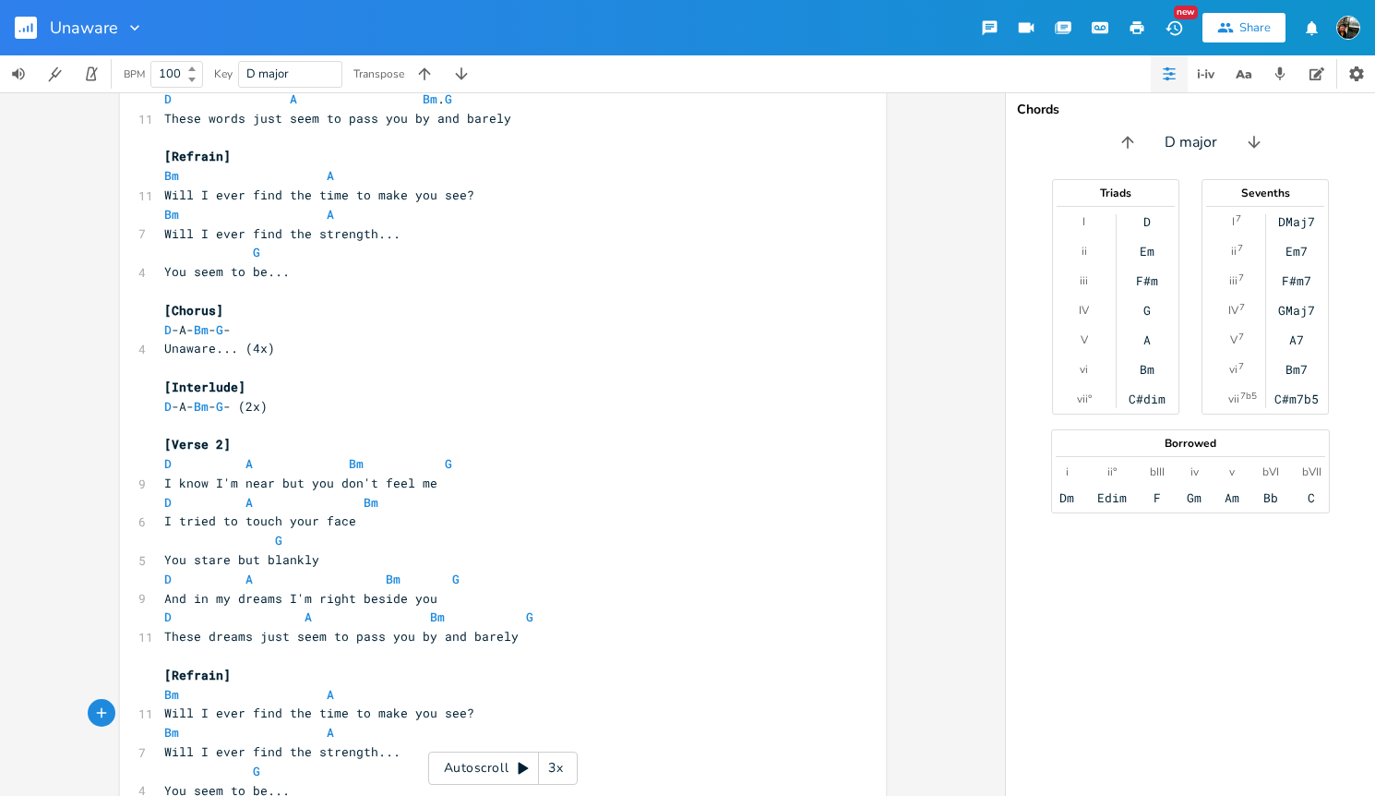
click at [480, 653] on pre "​" at bounding box center [494, 655] width 666 height 19
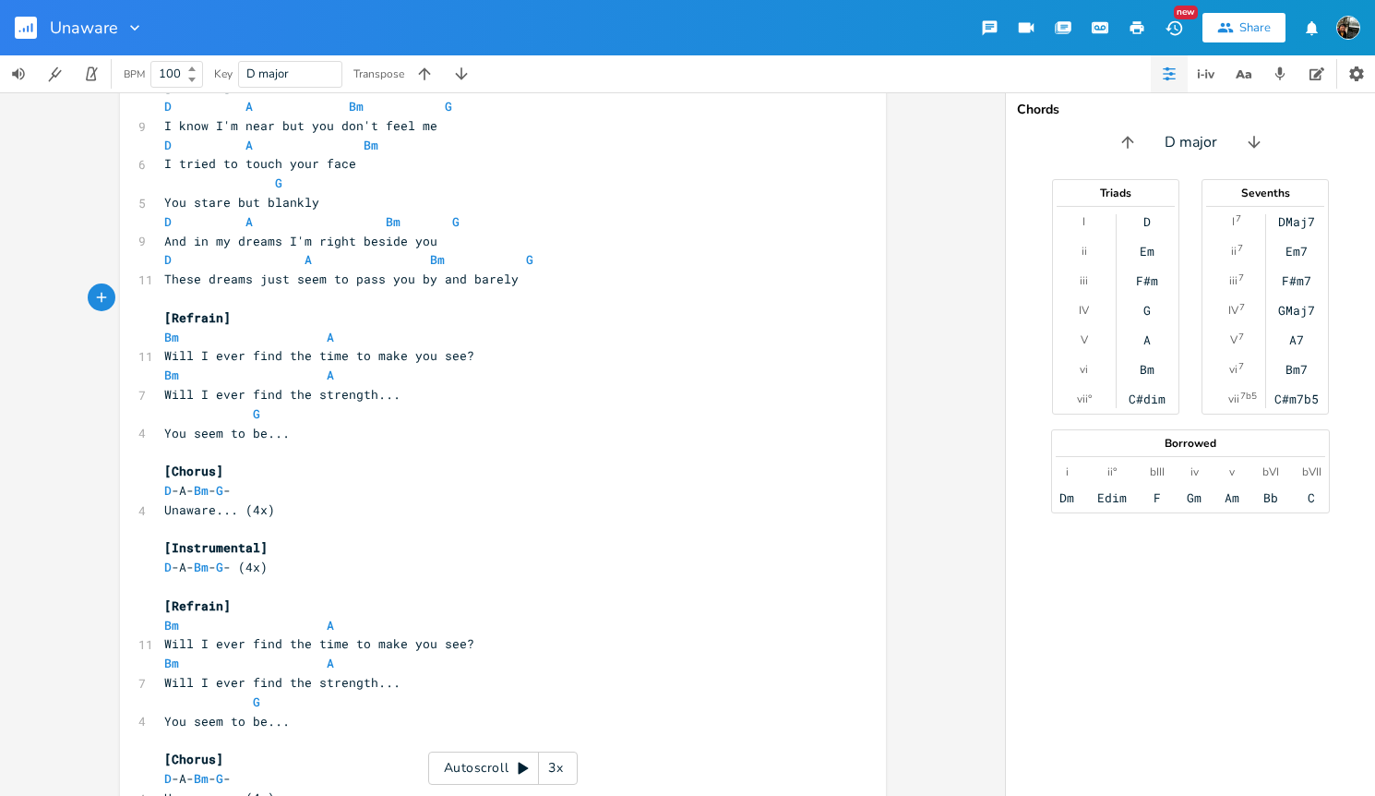
scroll to position [918, 0]
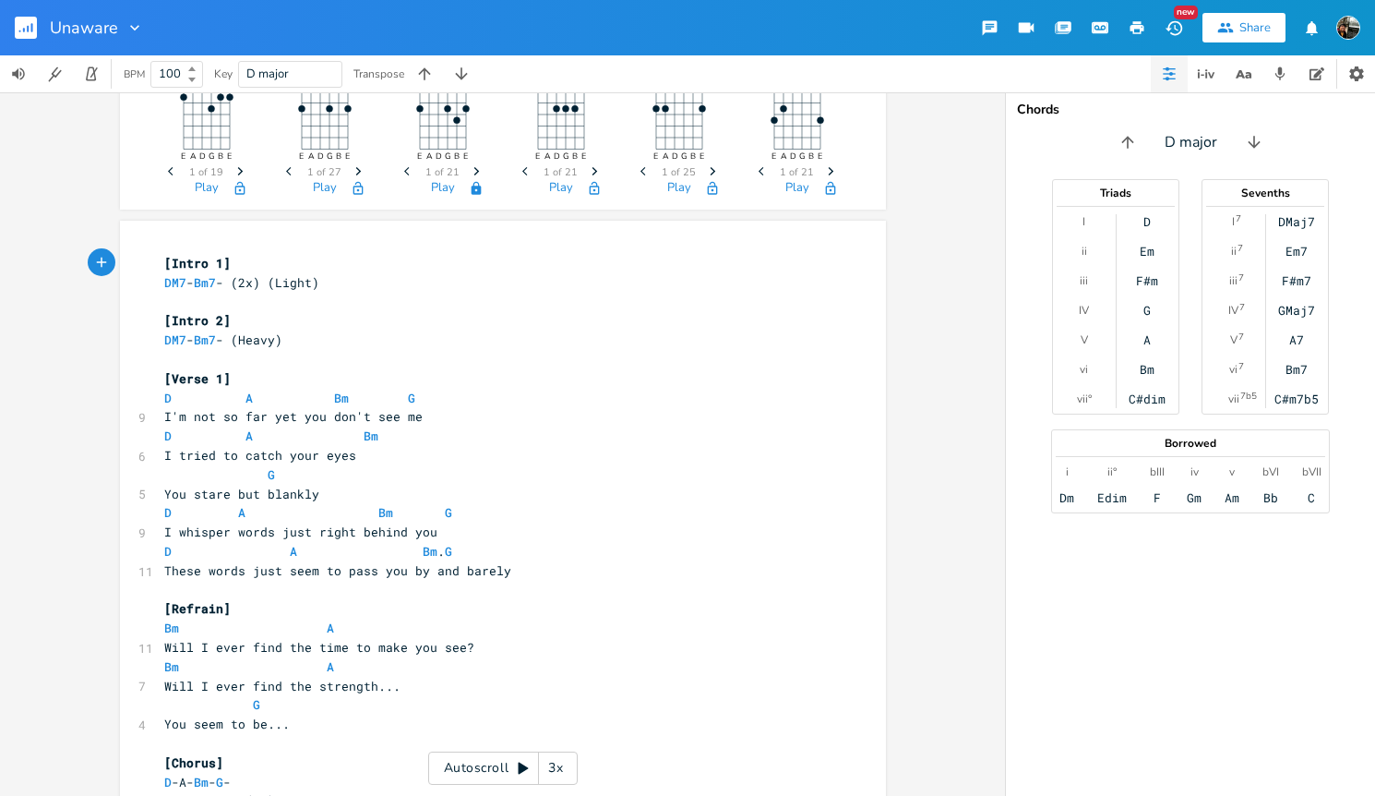
scroll to position [91, 0]
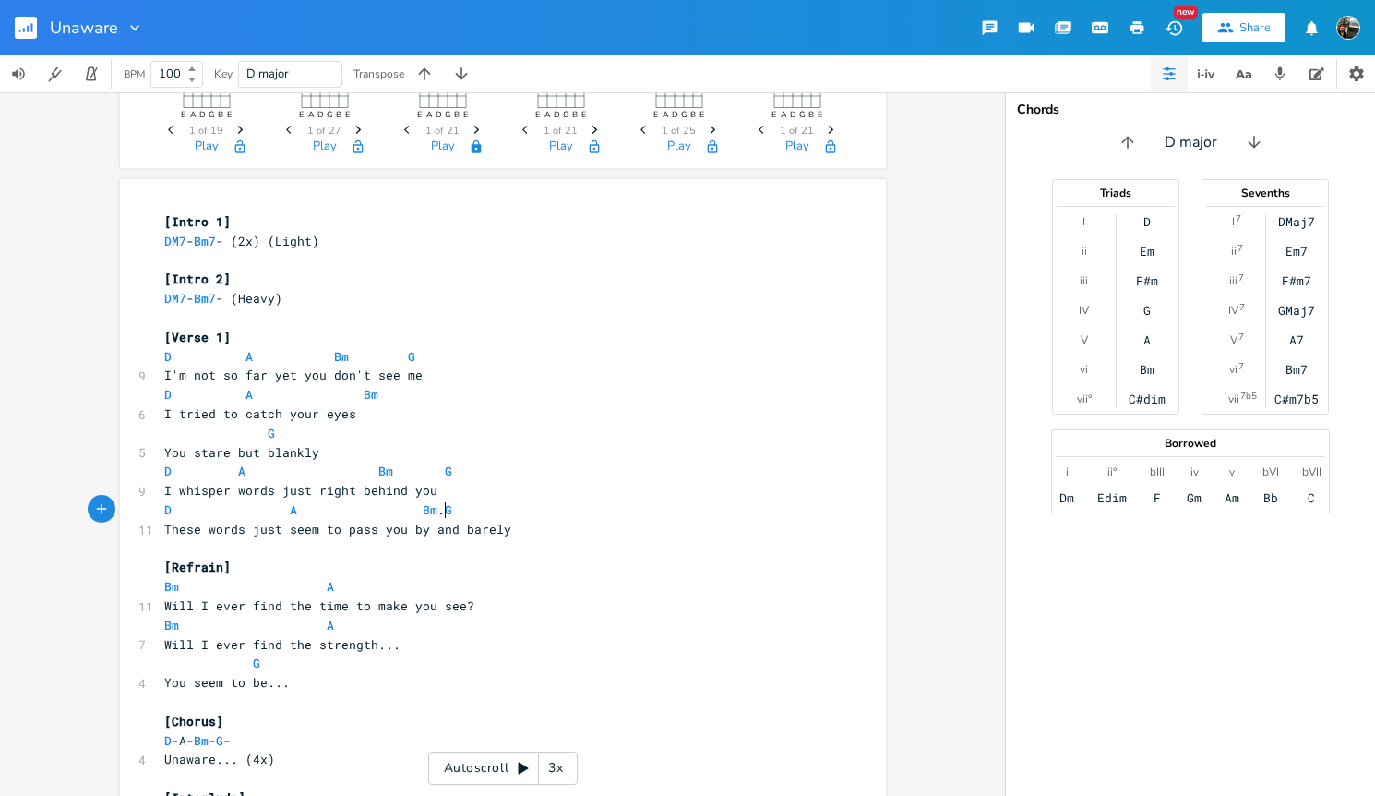
click at [438, 510] on span "D A Bm . G" at bounding box center [308, 509] width 288 height 17
click at [555, 590] on pre "Bm A" at bounding box center [494, 586] width 666 height 19
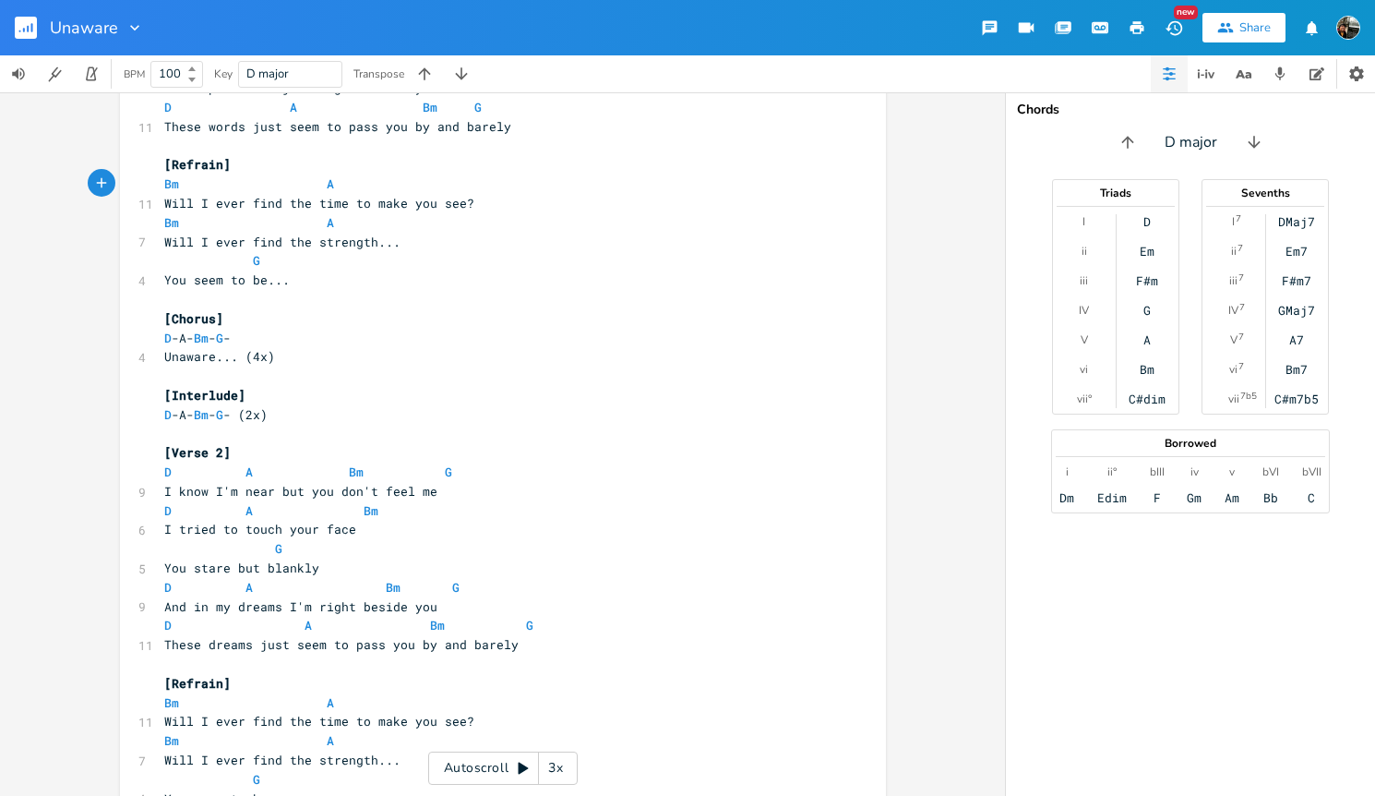
scroll to position [547, 0]
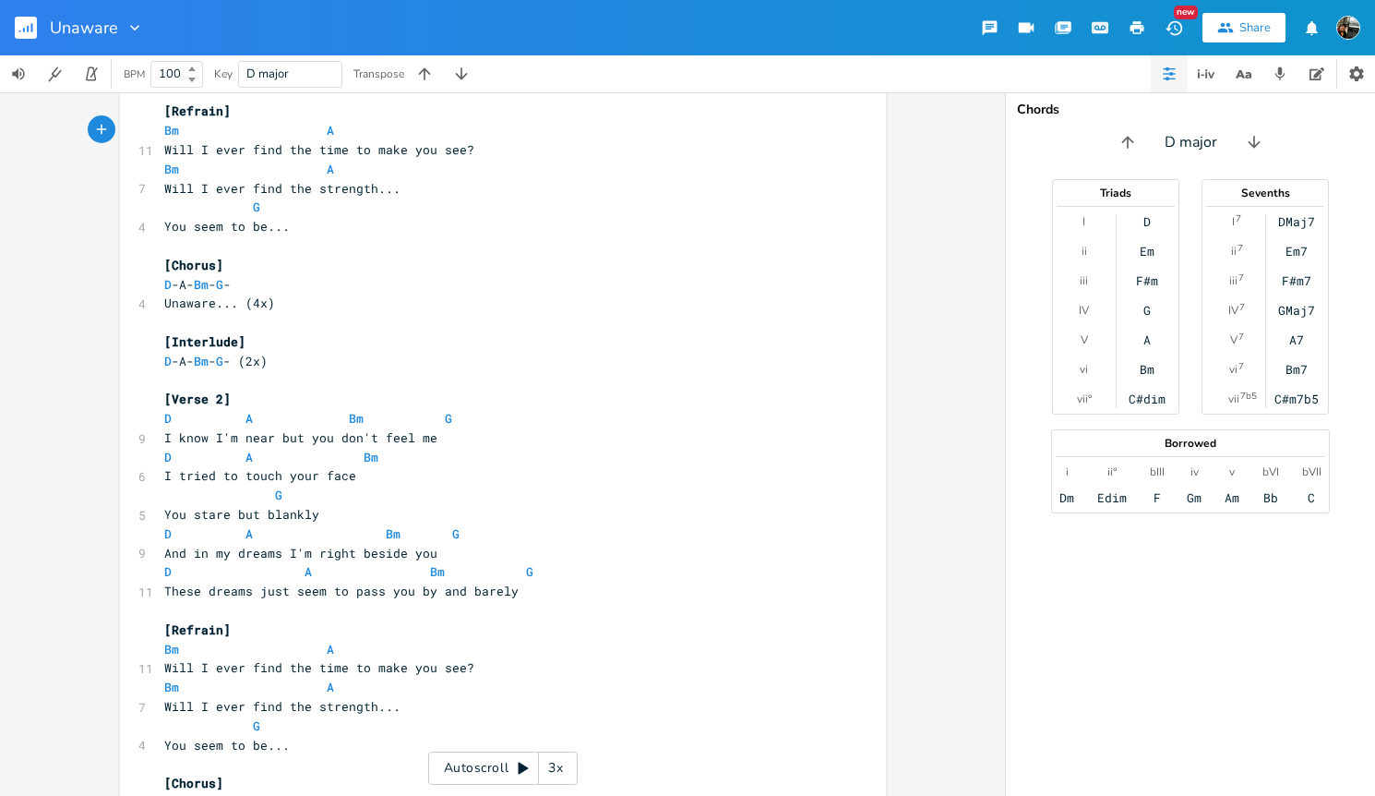
click at [278, 516] on span "You stare but blankly" at bounding box center [241, 514] width 155 height 17
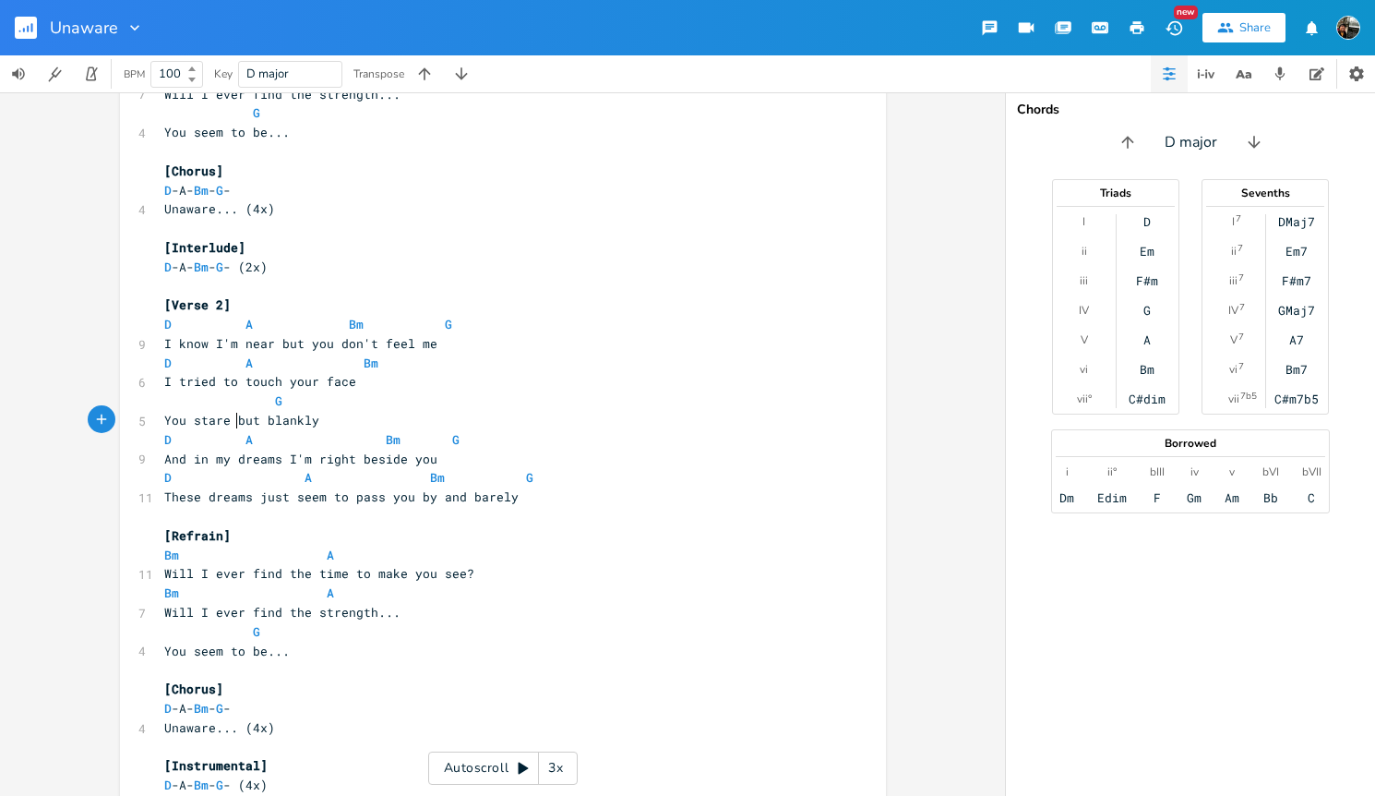
scroll to position [677, 0]
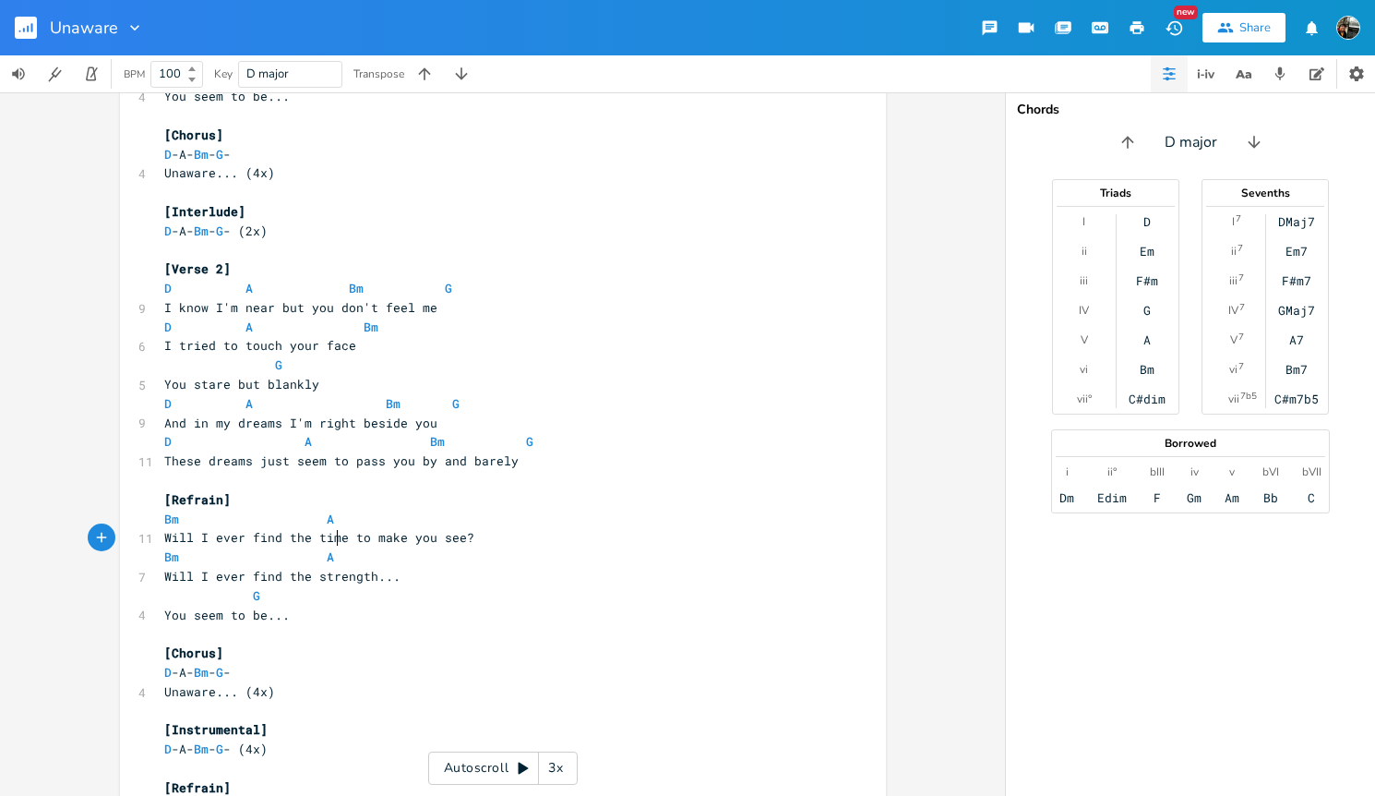
click at [331, 539] on span "Will I ever find the time to make you see?" at bounding box center [319, 537] width 310 height 17
type textarea "find t"
type textarea "be"
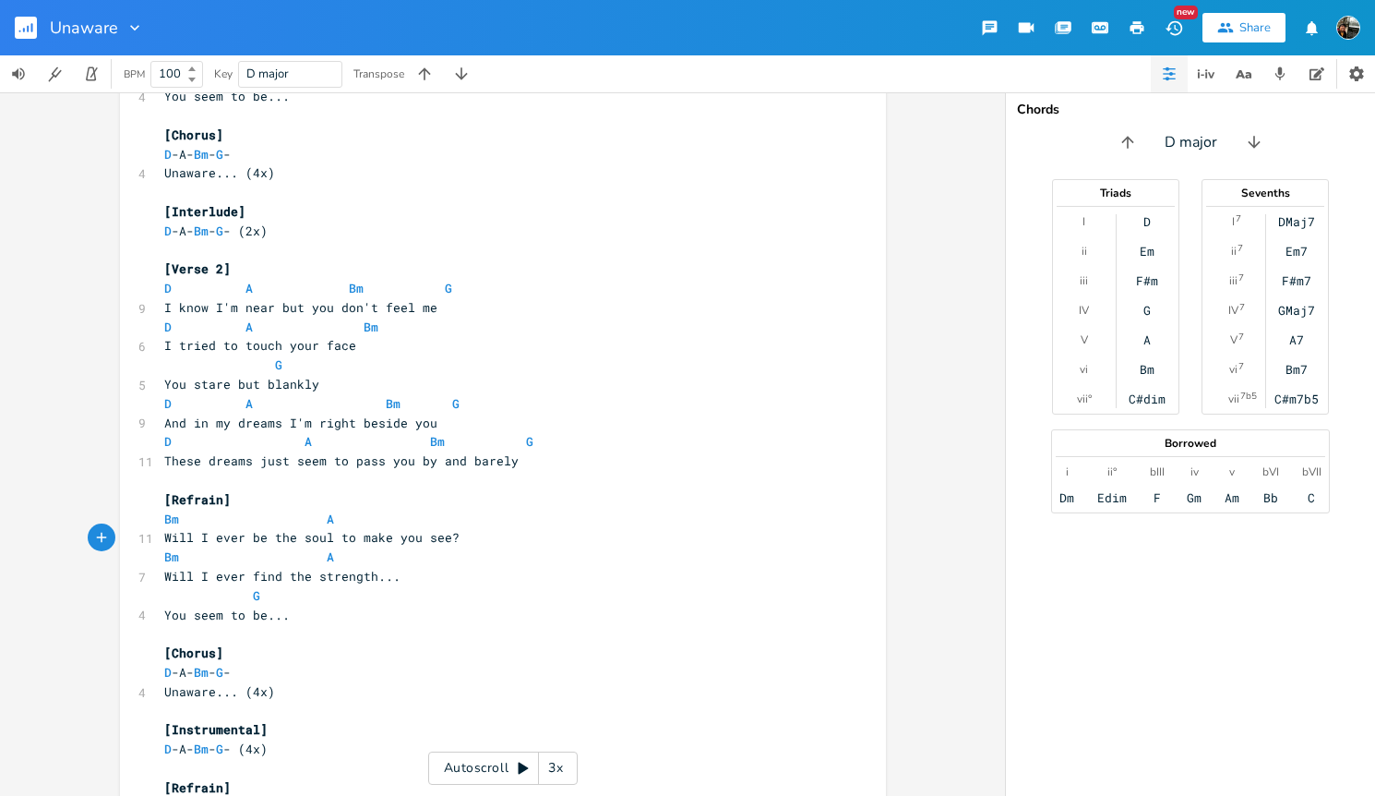
type textarea "soul,"
type textarea "to make you see"
type textarea ","
type textarea "whole"
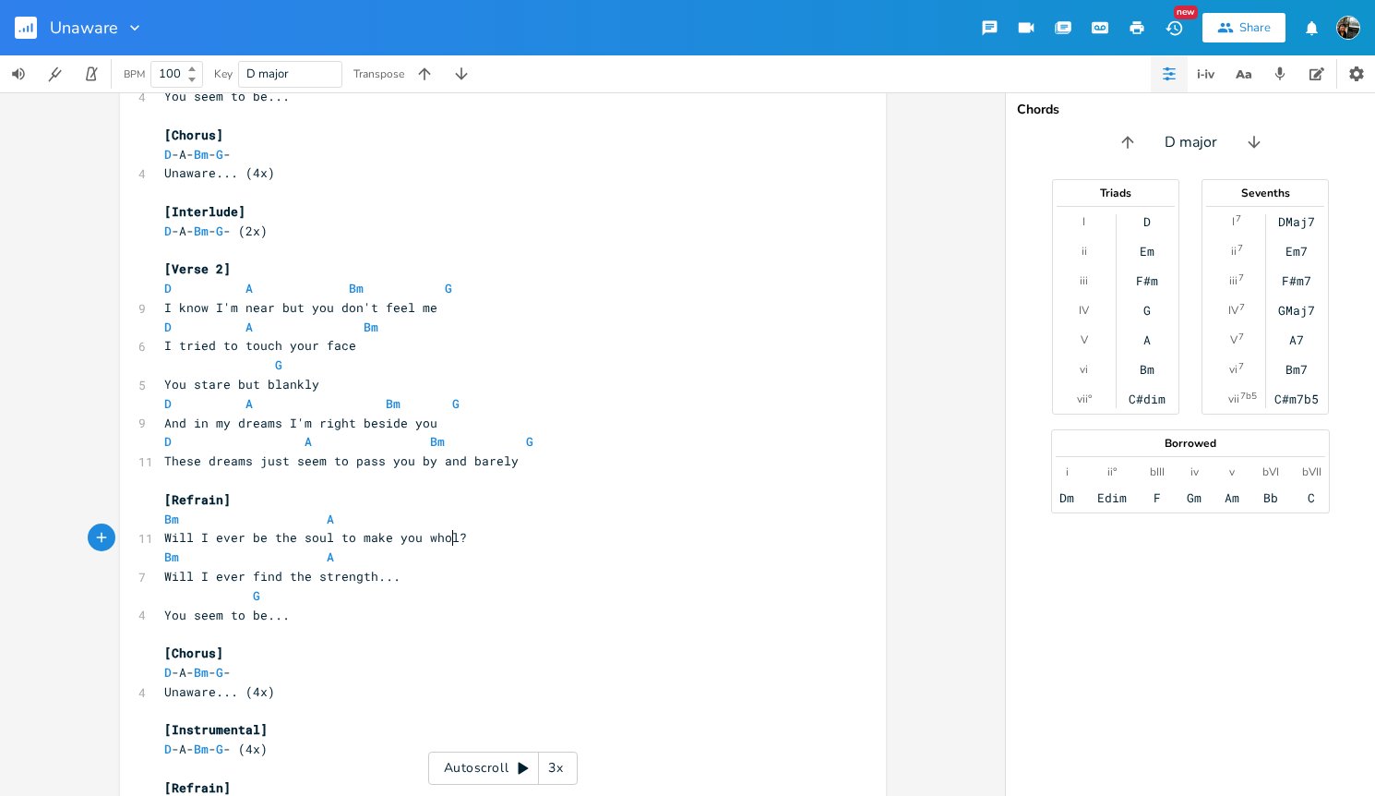
scroll to position [0, 32]
type textarea "you"
type textarea "ever"
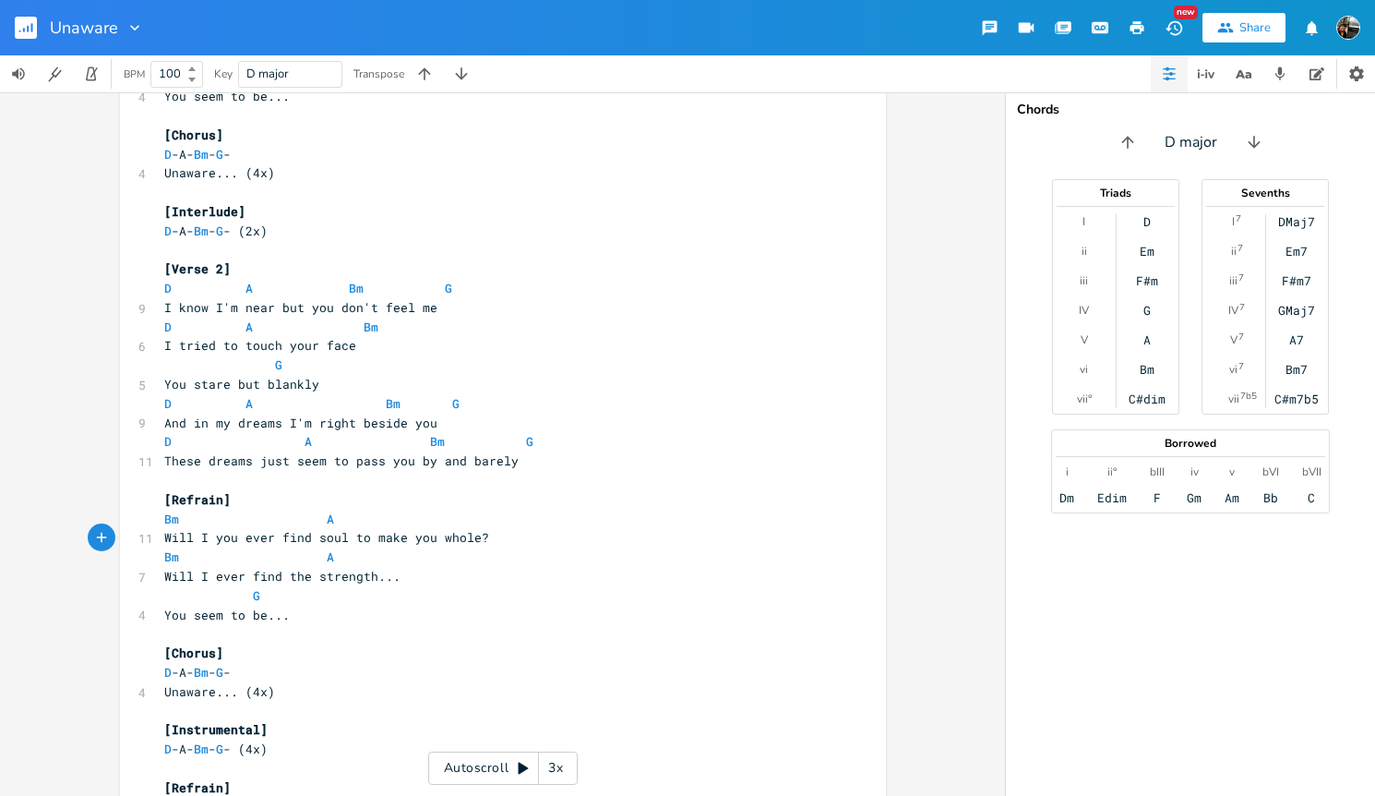
type textarea "find a"
type textarea "I"
type textarea "the"
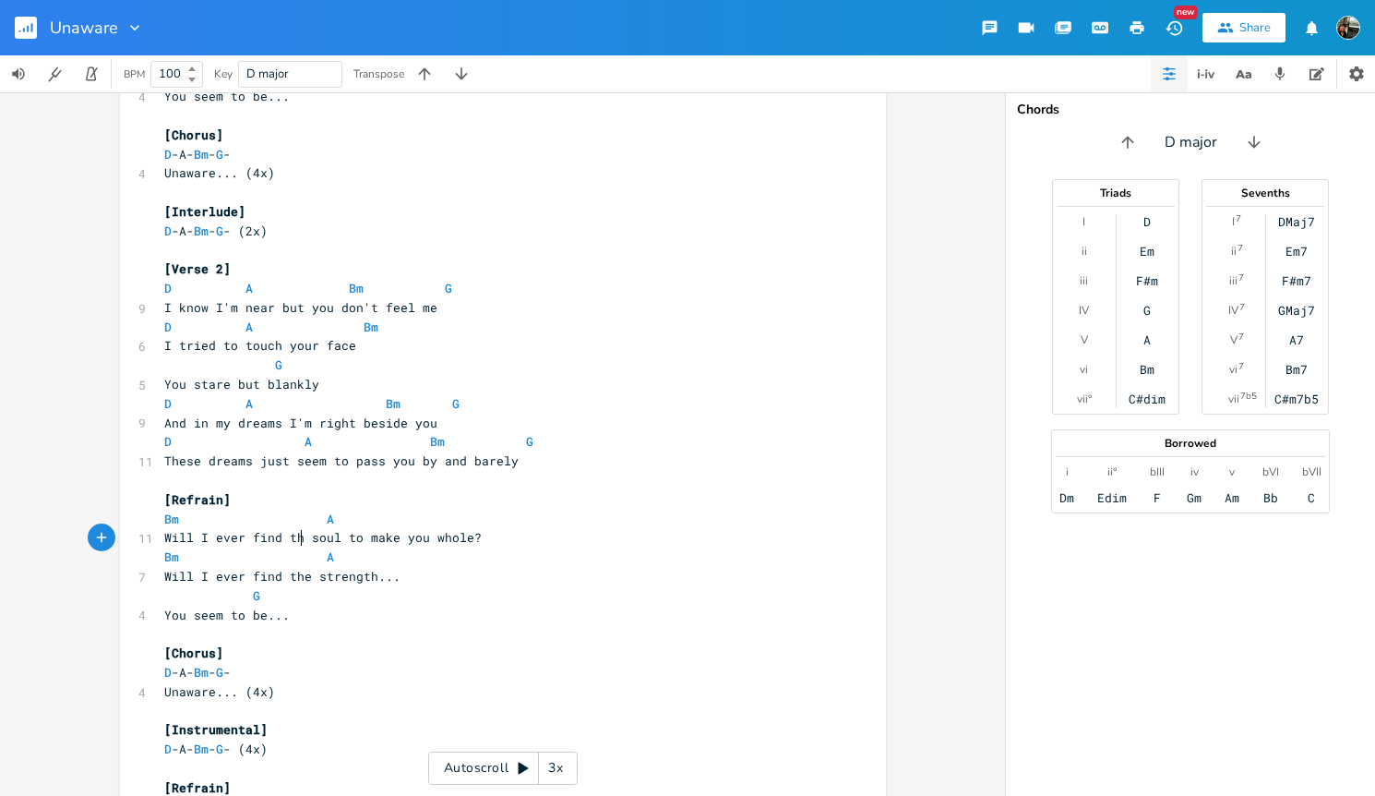
scroll to position [0, 17]
type textarea "time"
type textarea "see"
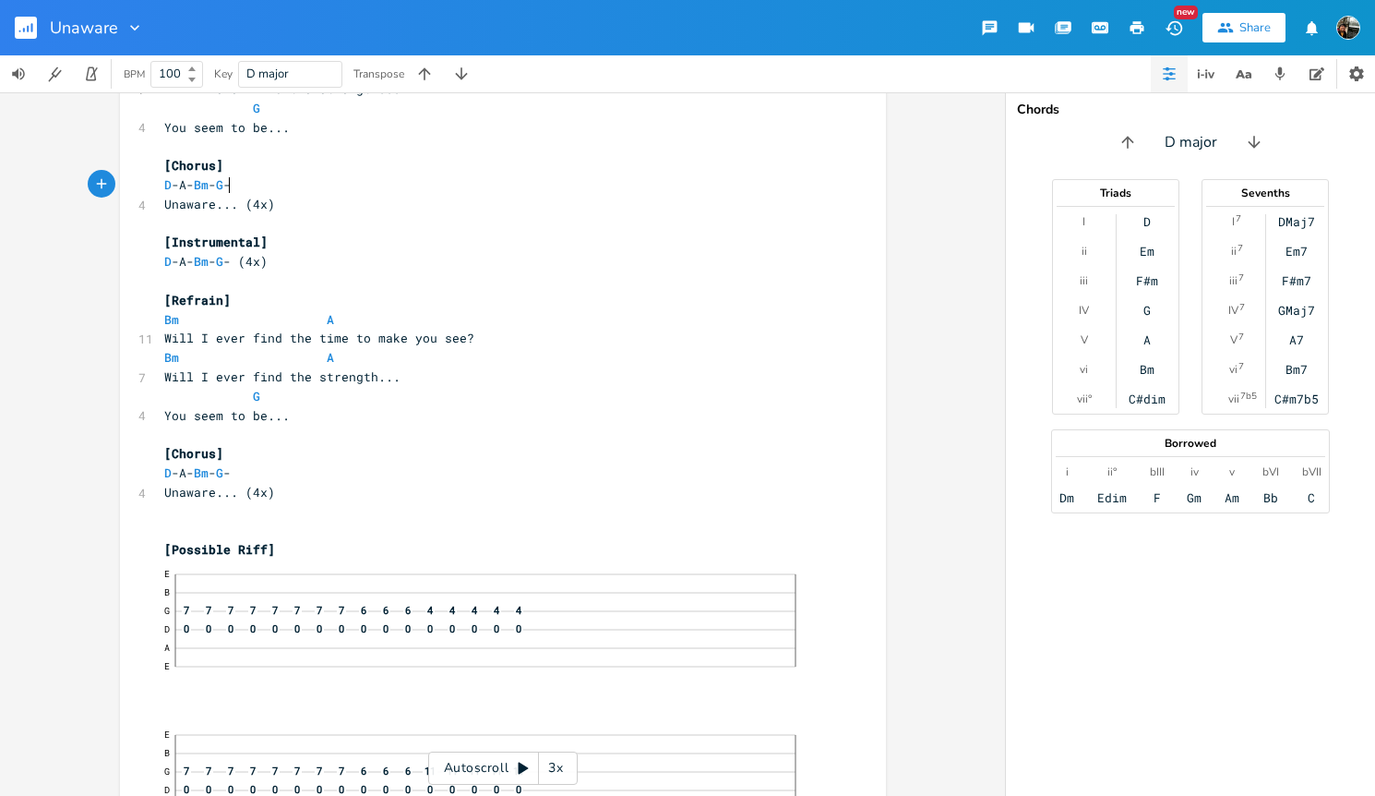
scroll to position [1153, 0]
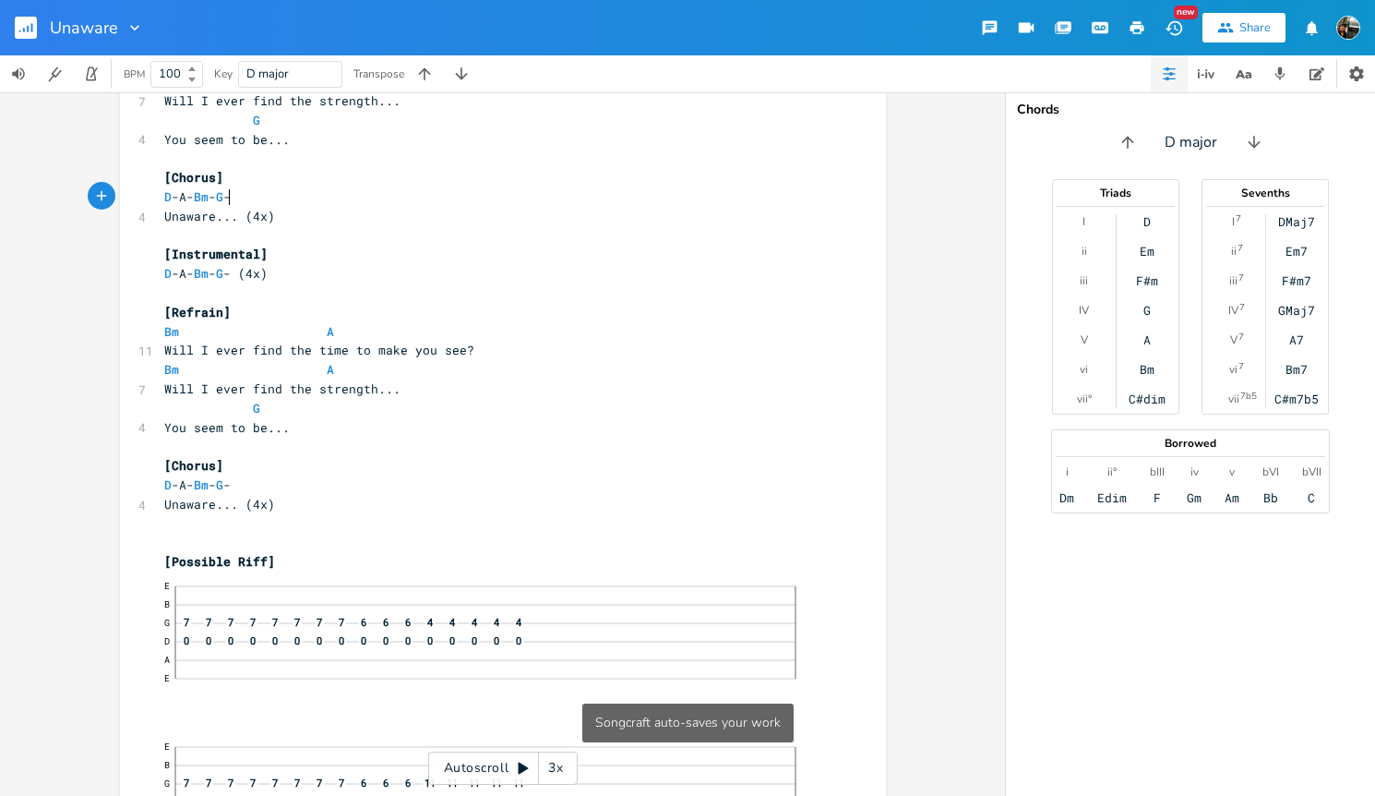
click at [917, 224] on div "DM7 E A D G B E Previous 1 of 19 Next Play Bm7 E A D G B E Previous 1 of 27 Nex…" at bounding box center [502, 443] width 1005 height 703
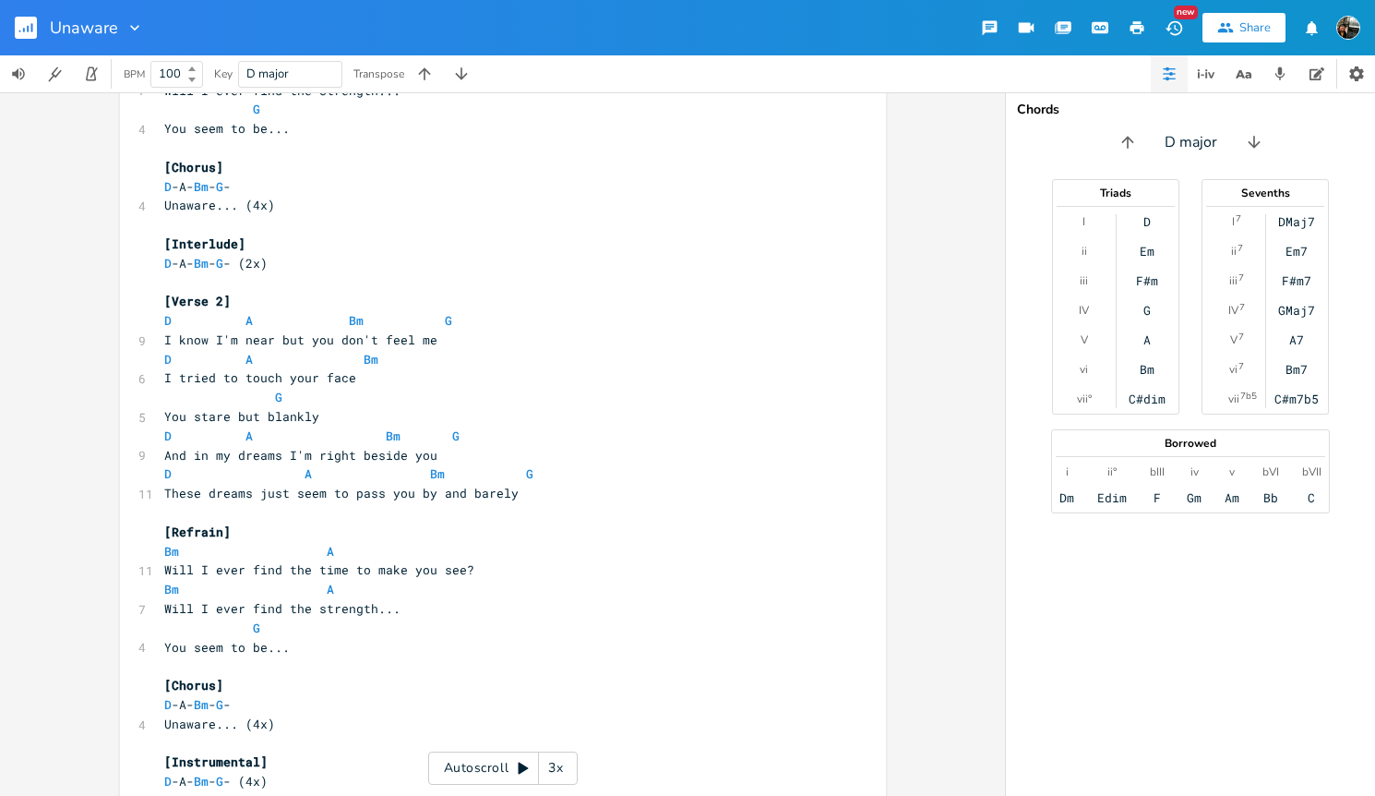
scroll to position [1267, 0]
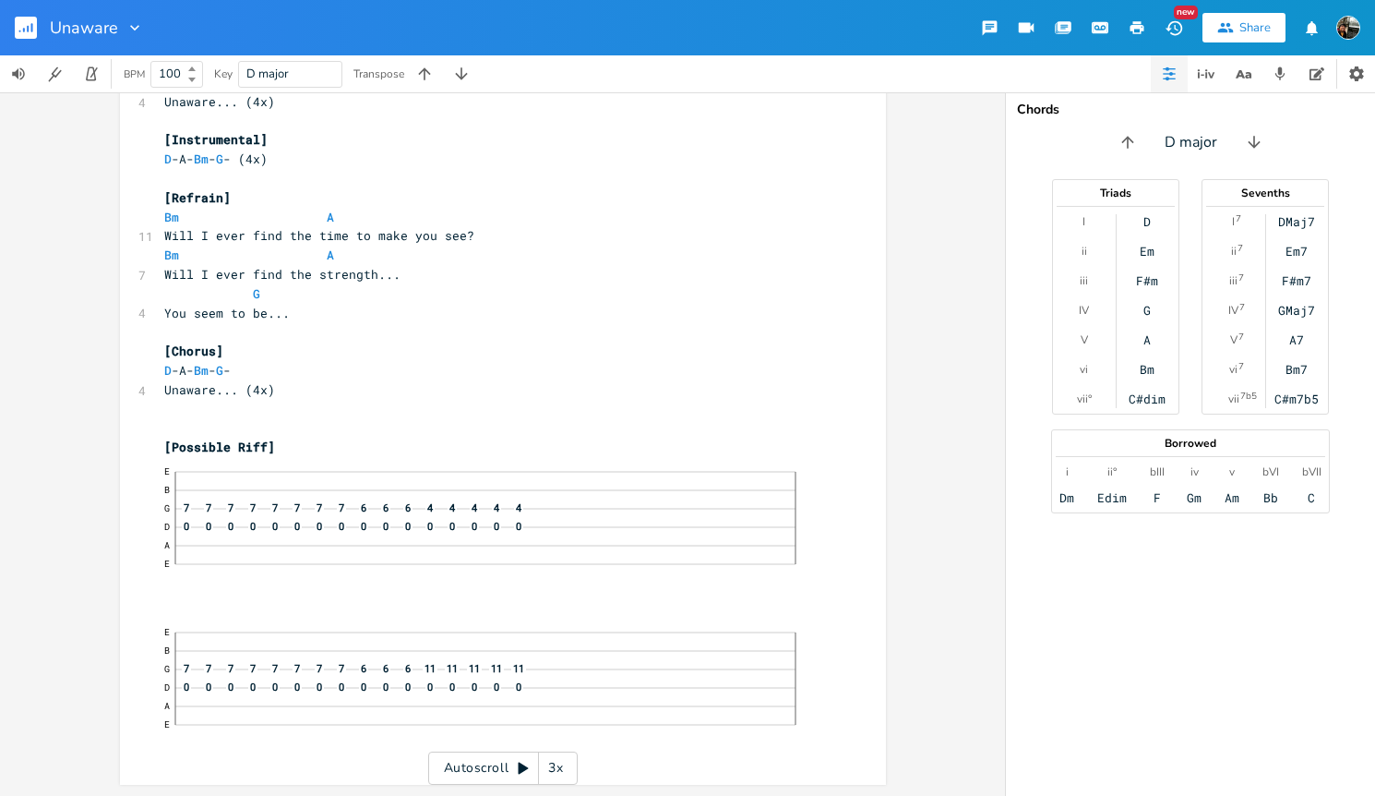
click at [164, 475] on text "E" at bounding box center [167, 471] width 6 height 12
type textarea "​"
click at [1313, 30] on icon "button" at bounding box center [1312, 27] width 12 height 14
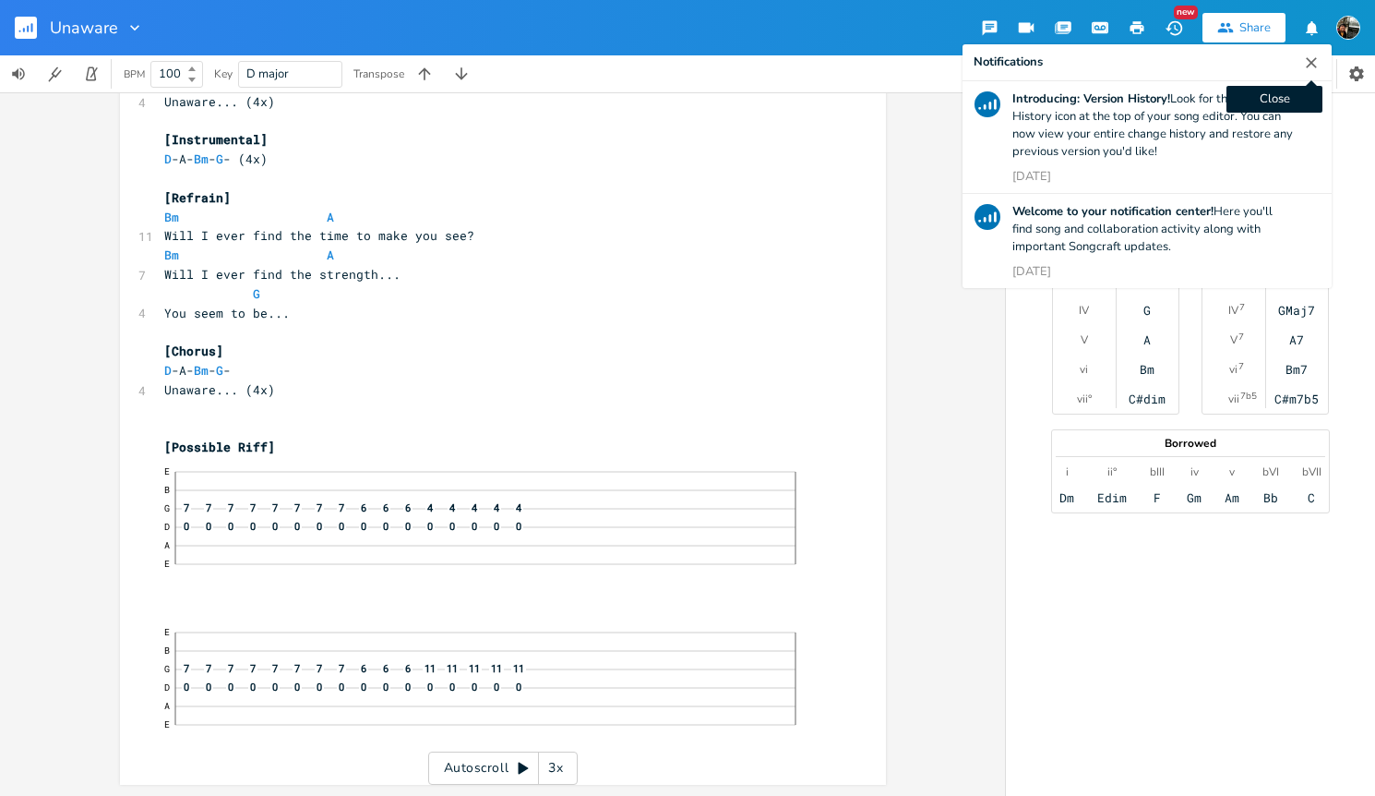
click at [1314, 63] on icon "button" at bounding box center [1311, 63] width 18 height 18
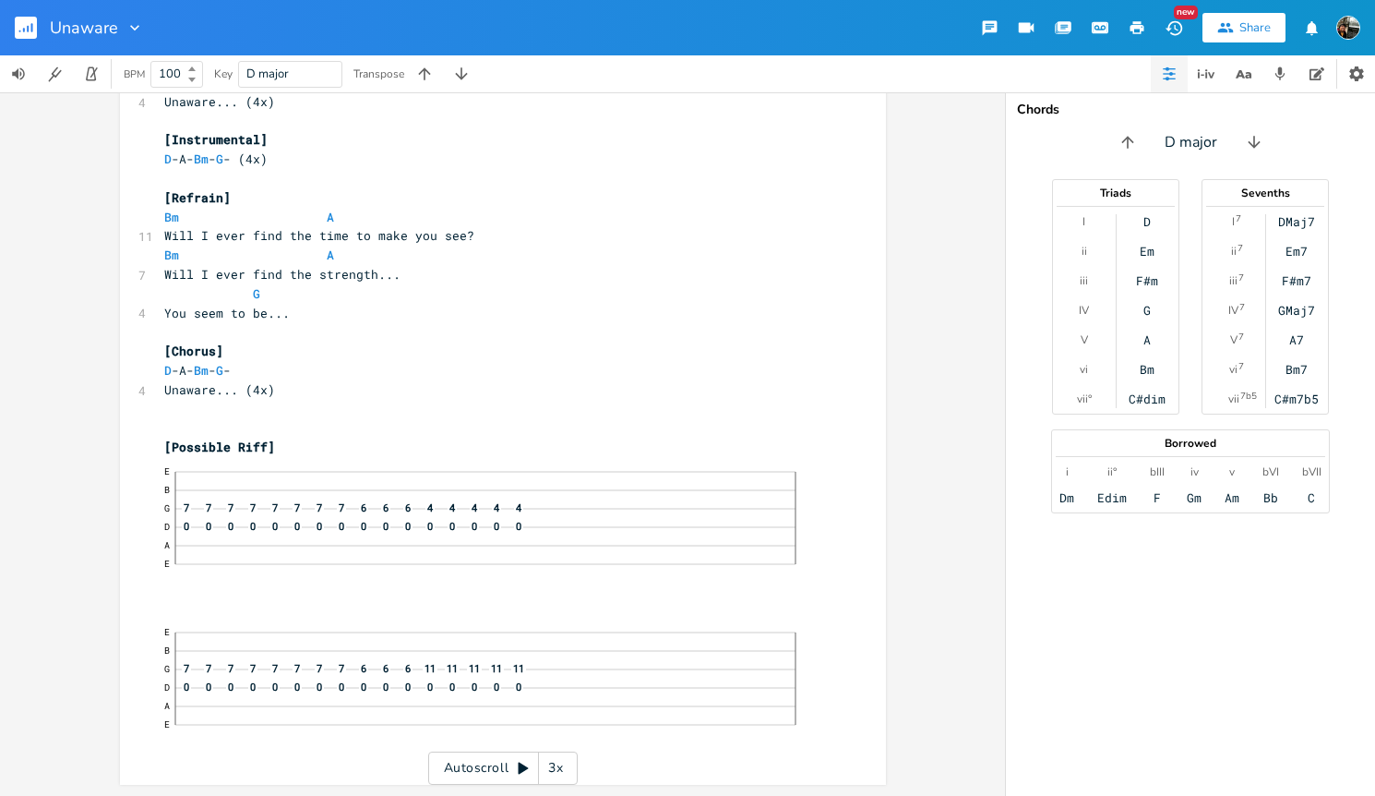
click at [1344, 36] on img "button" at bounding box center [1349, 28] width 24 height 24
click at [886, 565] on div "DM7 E A D G B E Previous 1 of 19 Next Play Bm7 E A D G B E Previous 1 of 27 Nex…" at bounding box center [502, 443] width 1005 height 703
